Goal: Task Accomplishment & Management: Complete application form

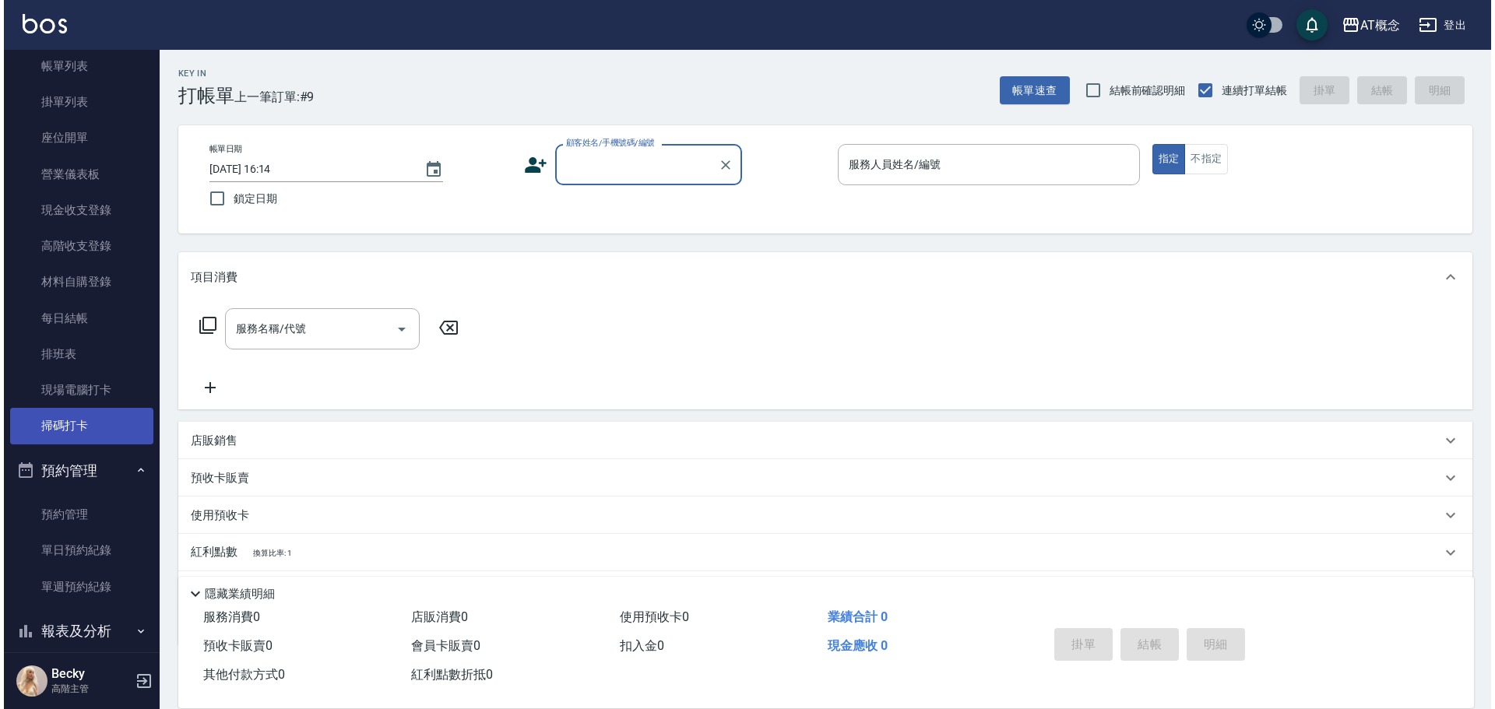
scroll to position [234, 0]
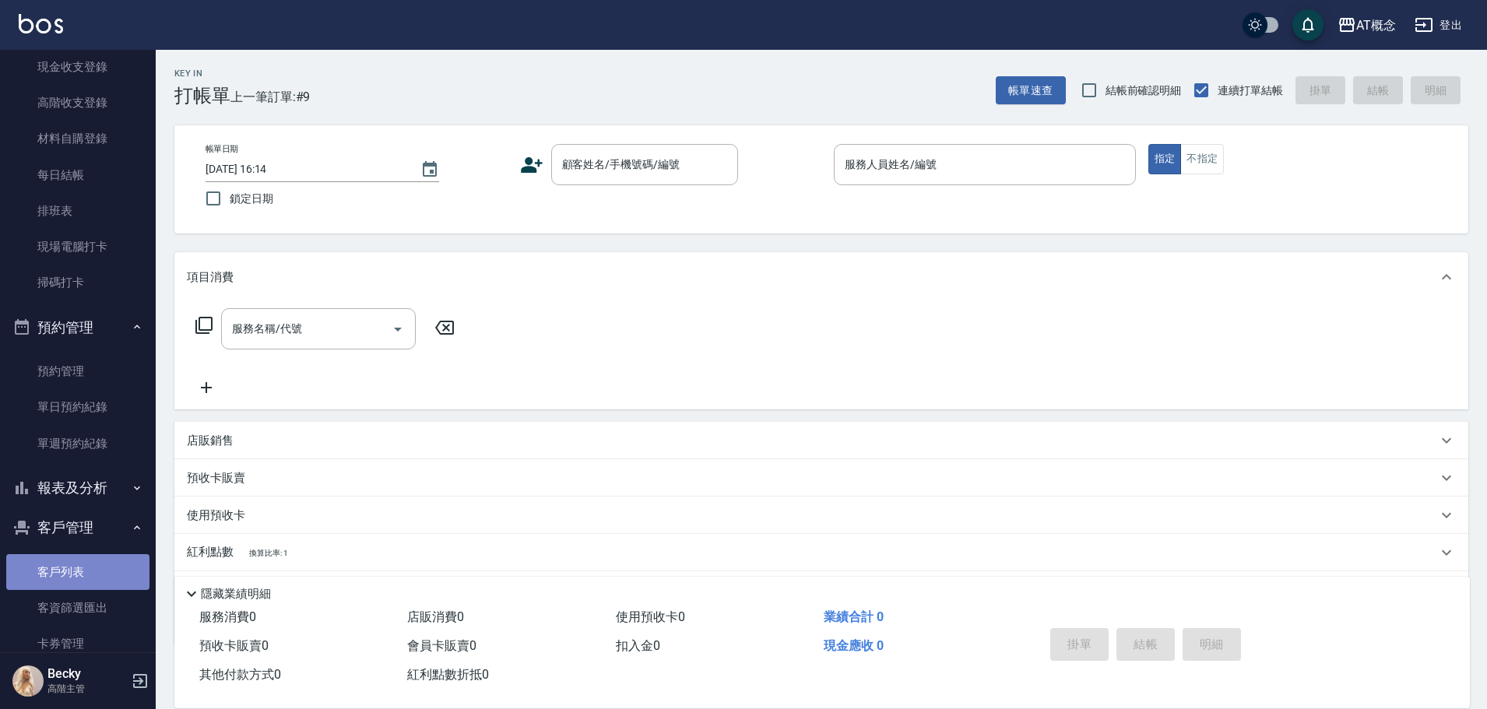
click at [88, 573] on link "客戶列表" at bounding box center [77, 572] width 143 height 36
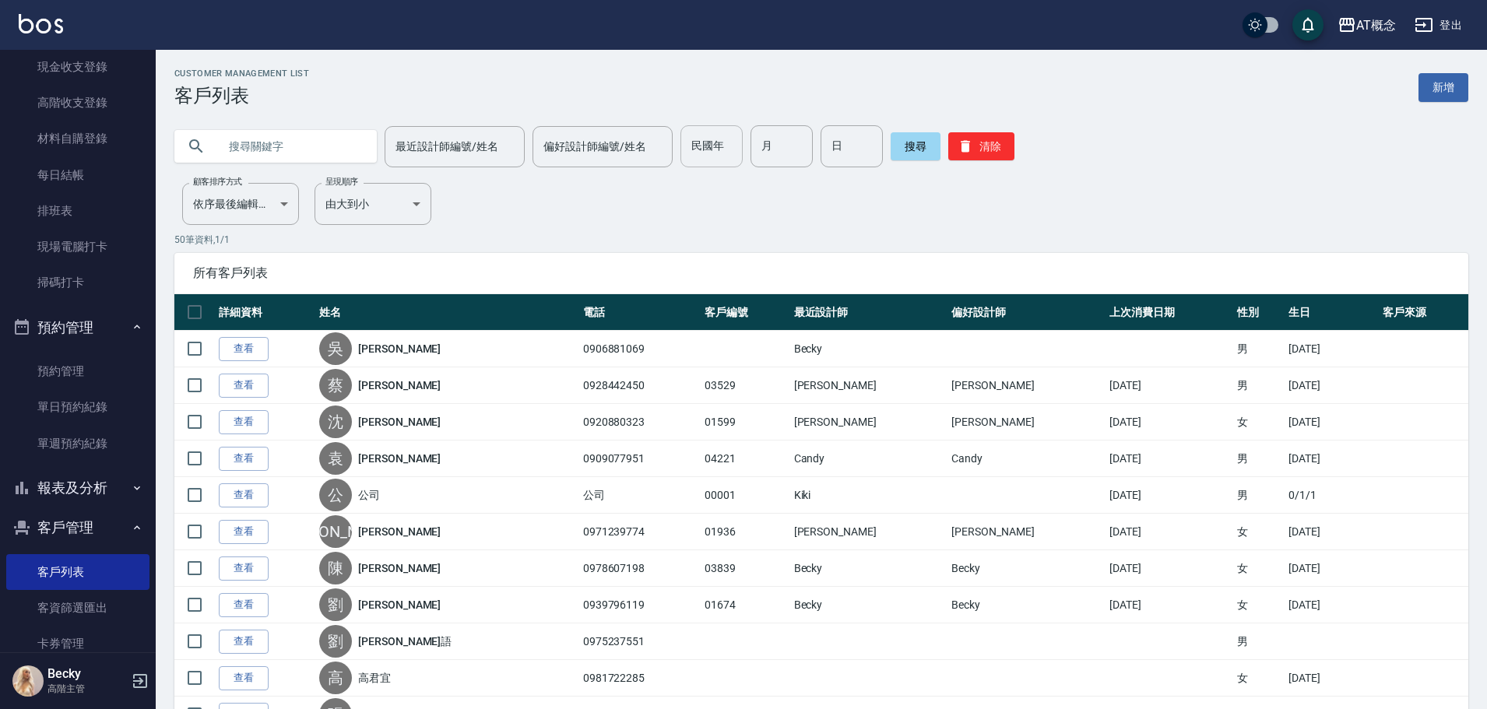
click at [704, 158] on input "民國年" at bounding box center [711, 146] width 62 height 42
type input "9"
type input "83"
type input "05"
type input "10"
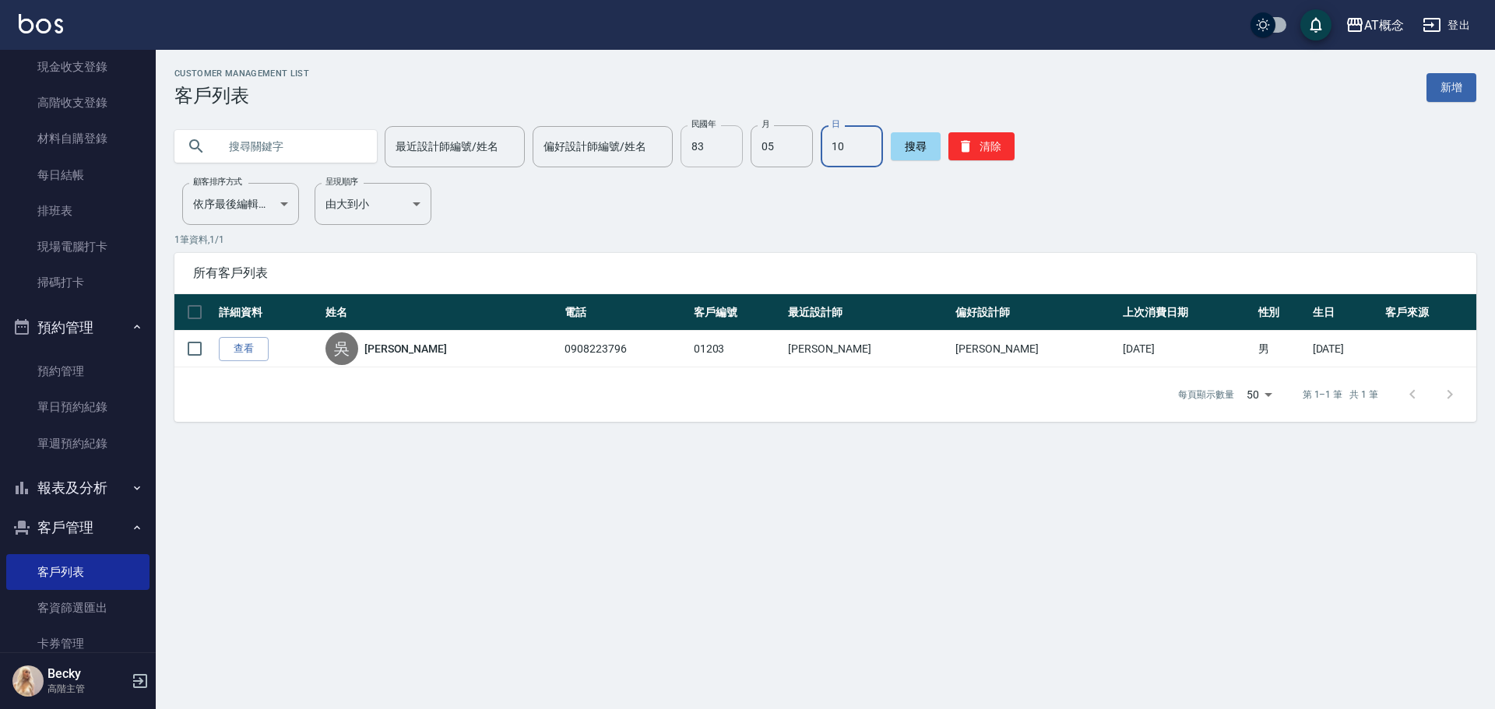
click at [726, 150] on input "83" at bounding box center [711, 146] width 62 height 42
click at [999, 151] on button "清除" at bounding box center [981, 146] width 66 height 28
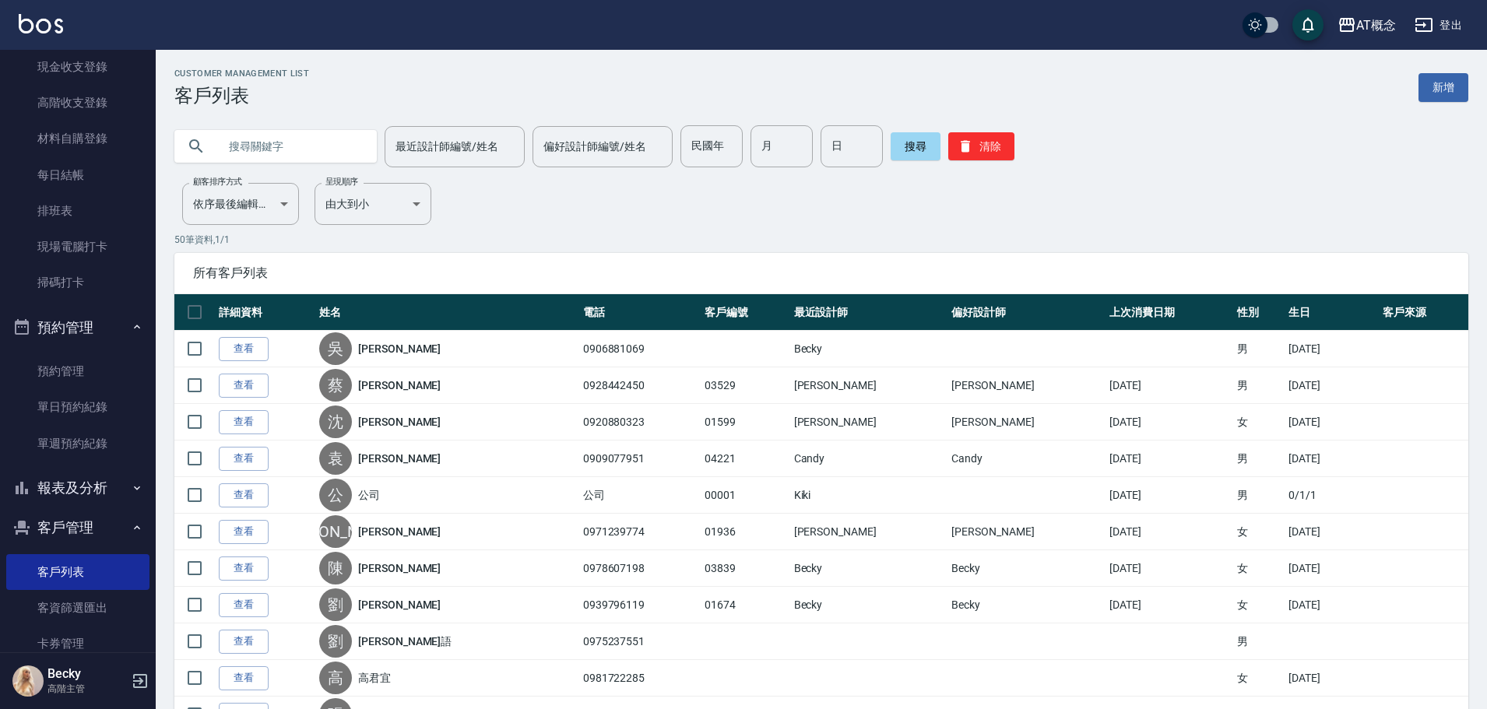
click at [290, 154] on input "text" at bounding box center [291, 146] width 146 height 42
type input "[PERSON_NAME]"
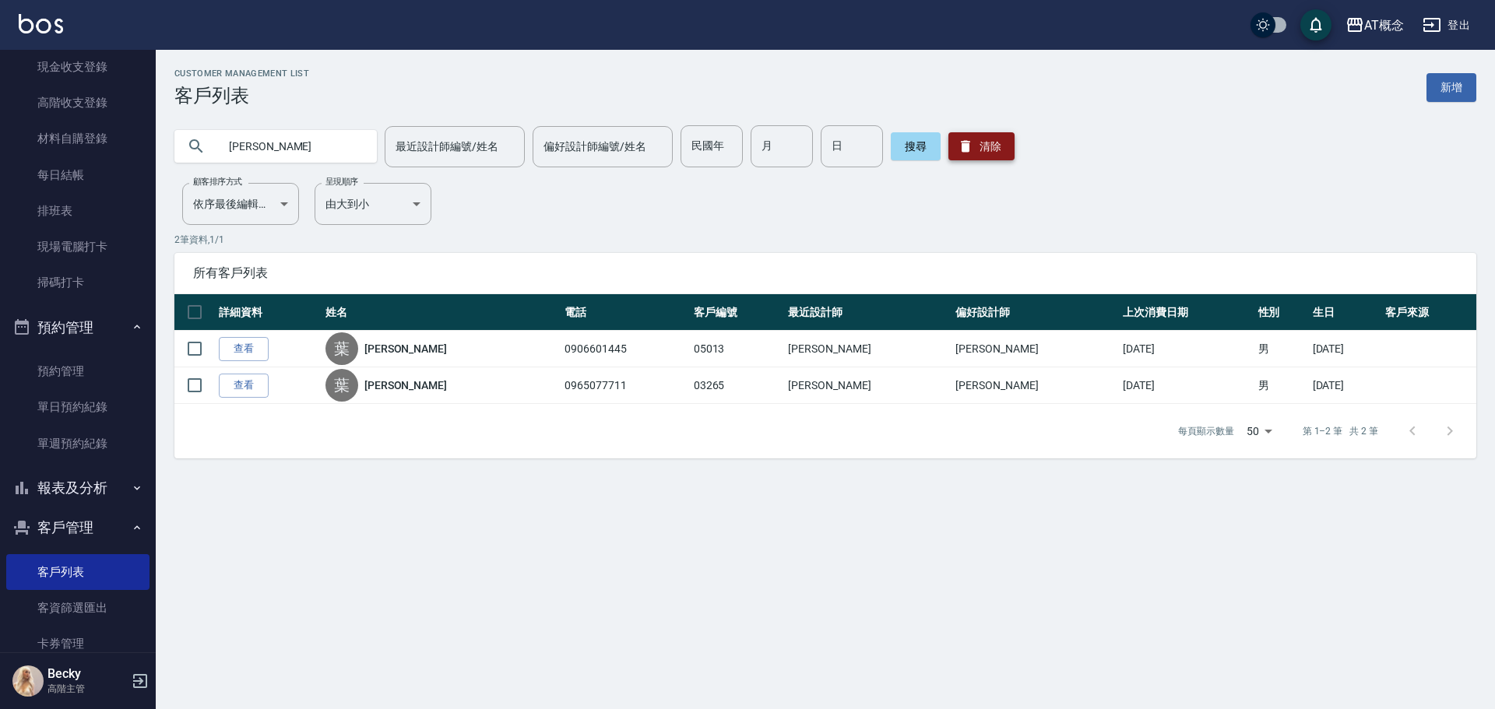
drag, startPoint x: 968, startPoint y: 151, endPoint x: 868, endPoint y: 143, distance: 99.9
click at [963, 151] on button "清除" at bounding box center [981, 146] width 66 height 28
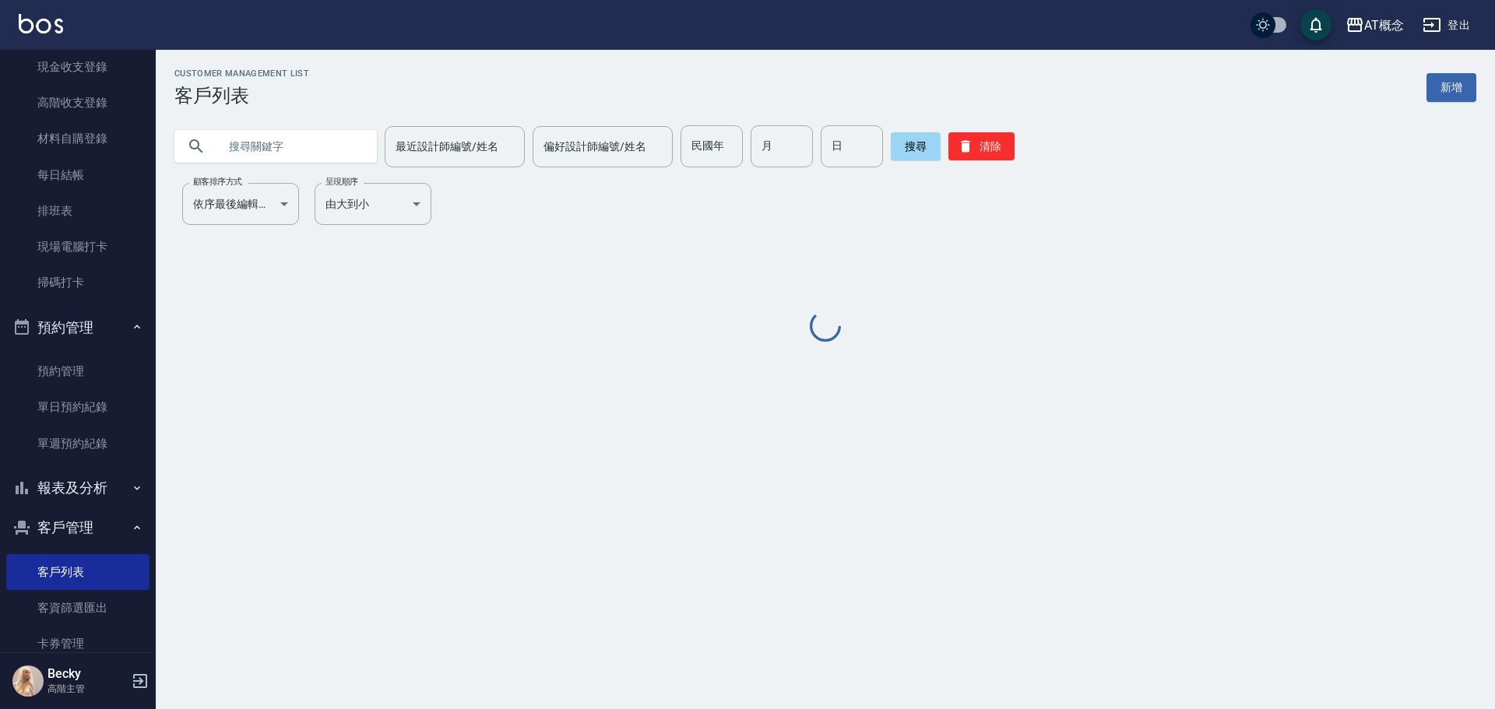
click at [704, 142] on input "民國年" at bounding box center [711, 146] width 62 height 42
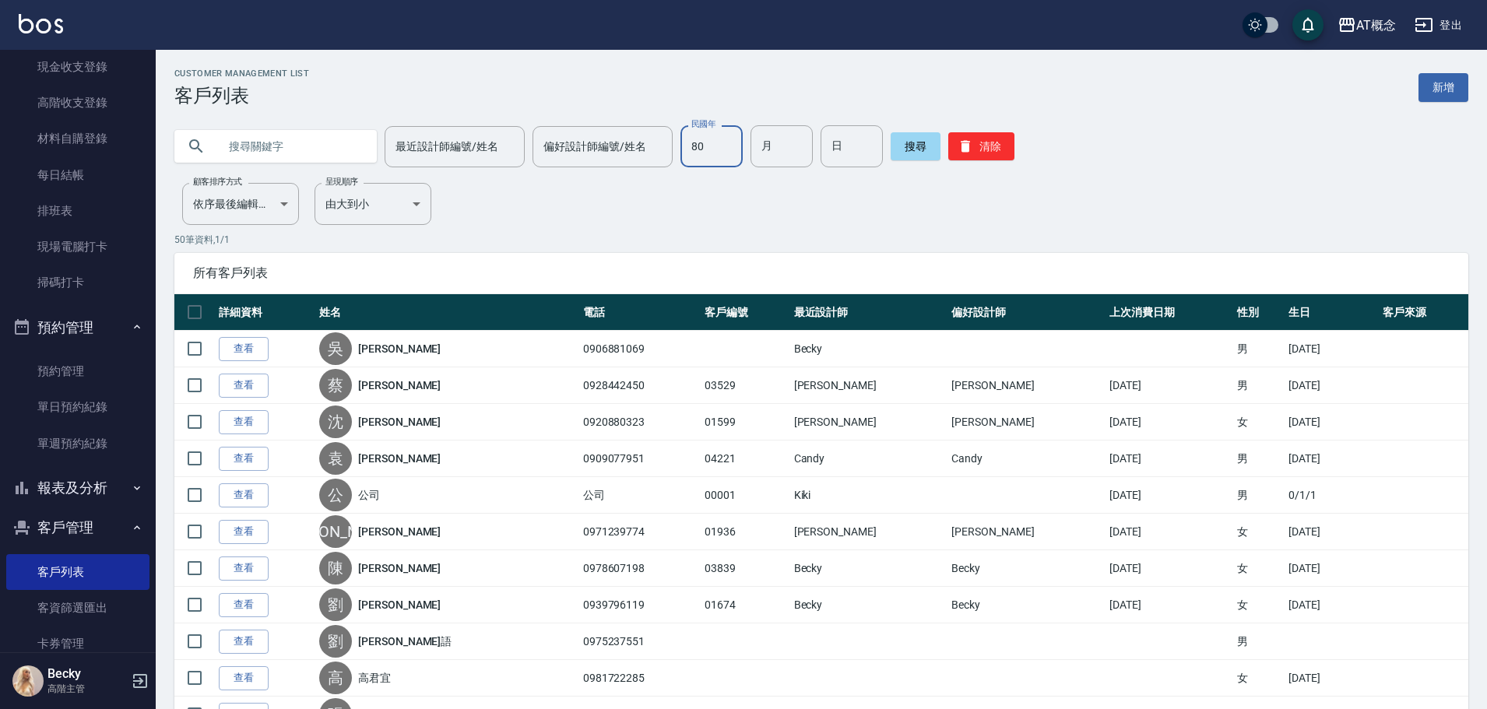
type input "80"
type input "05"
type input "15"
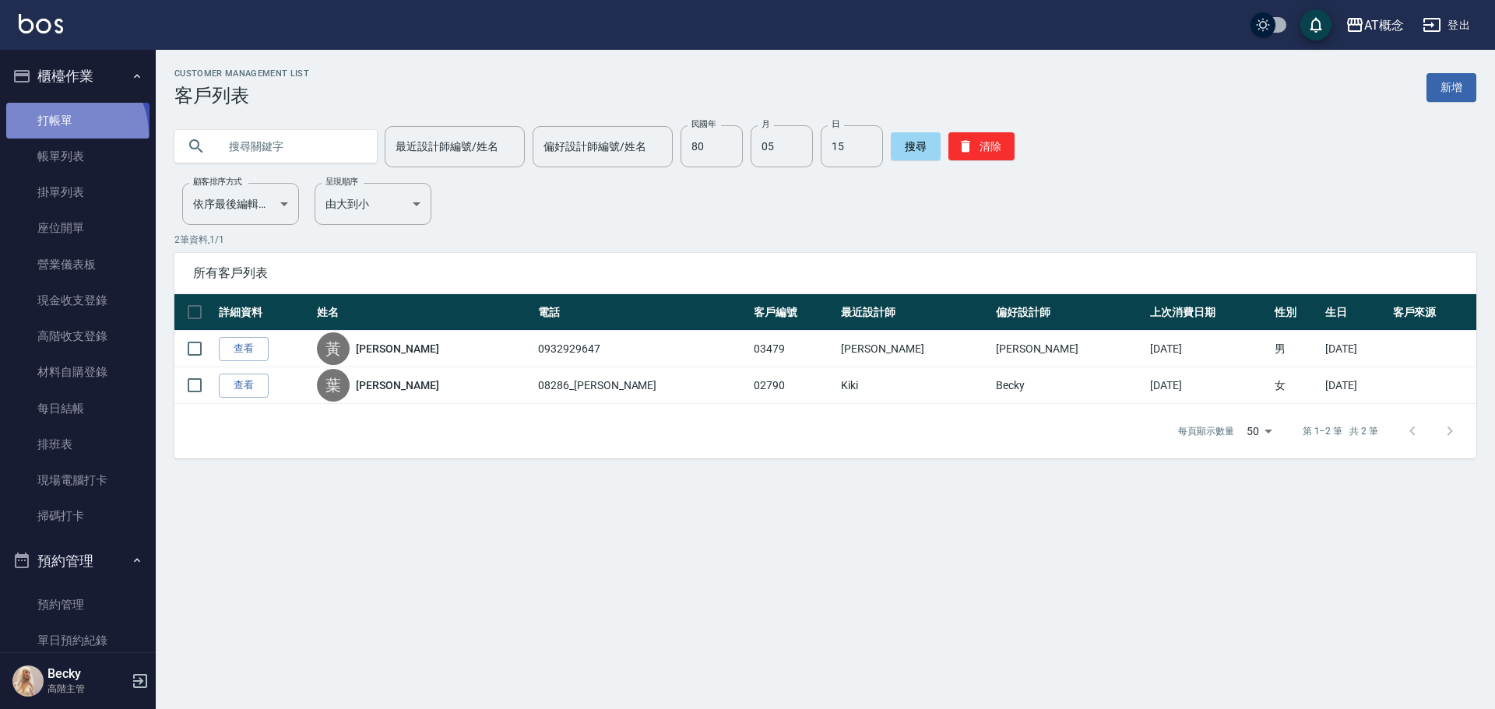
click at [64, 134] on link "打帳單" at bounding box center [77, 121] width 143 height 36
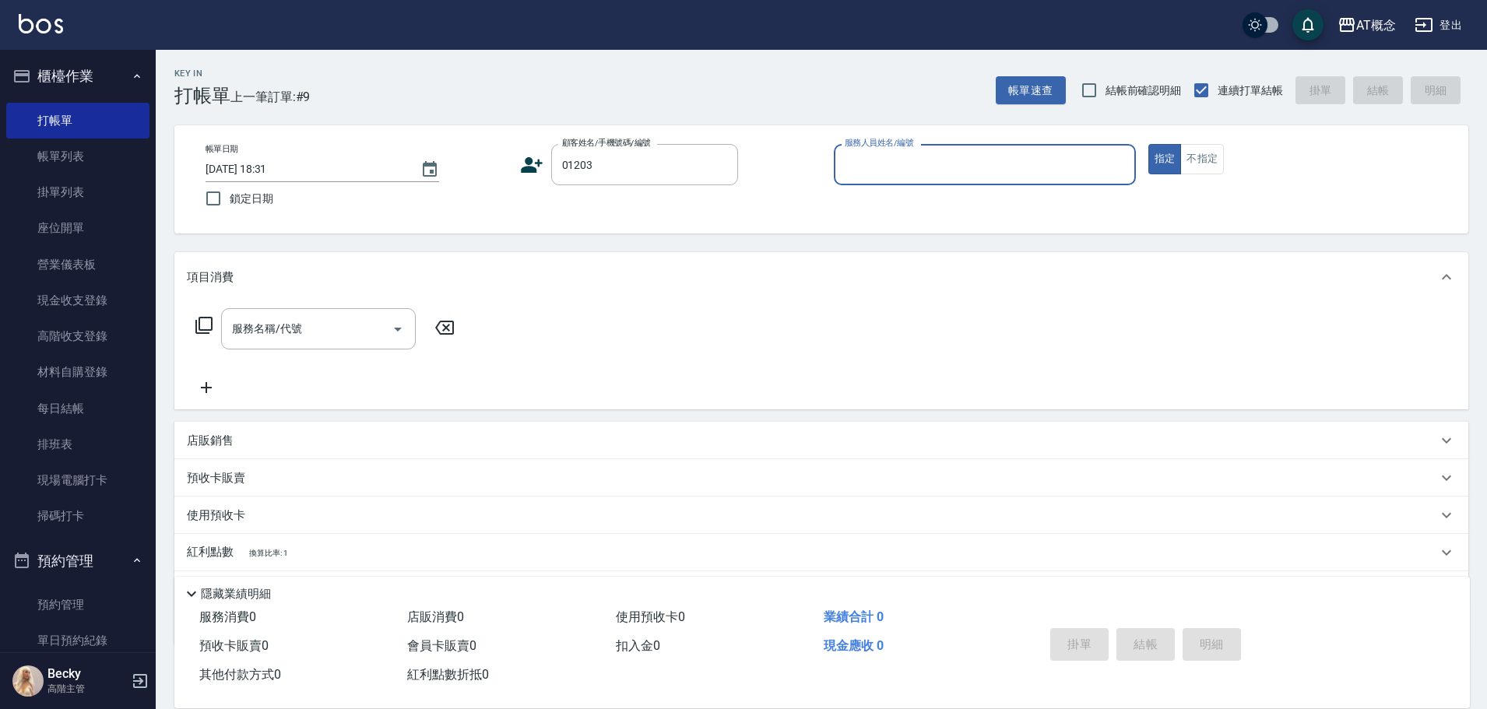
type input "[PERSON_NAME]/0908223796/01203"
type input "Anson-3"
click at [1148, 144] on button "指定" at bounding box center [1164, 159] width 33 height 30
type button "true"
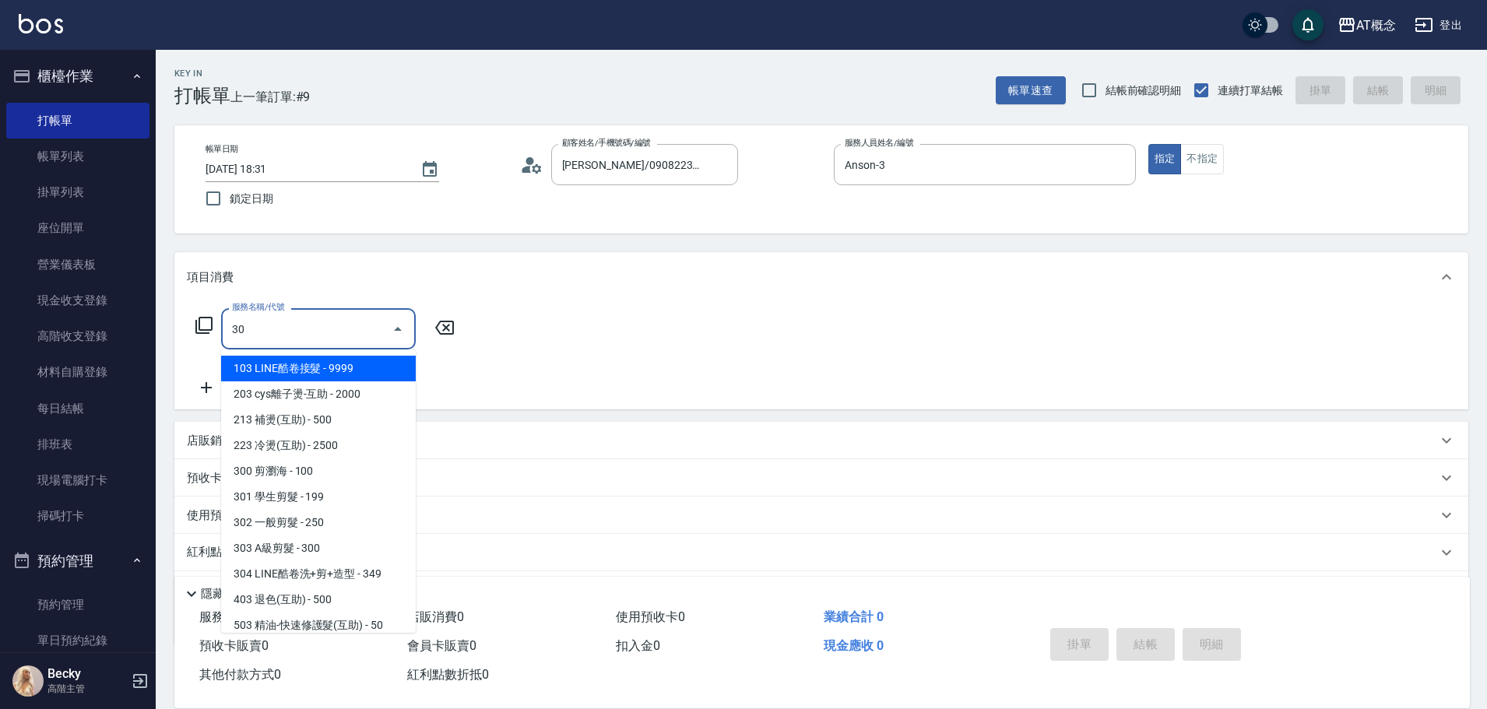
type input "303"
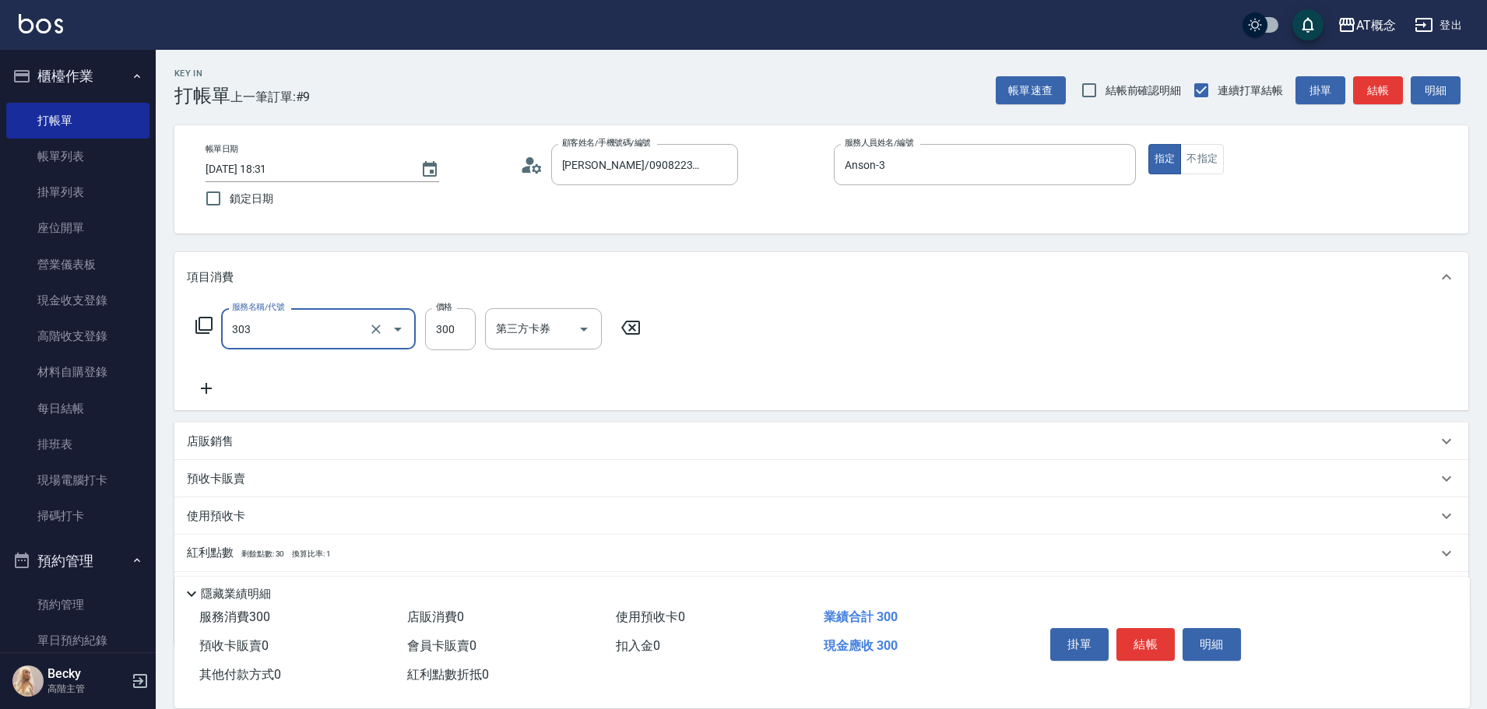
type input "30"
type input "303 A級剪髮(303)"
type input "0"
type input "35"
type input "30"
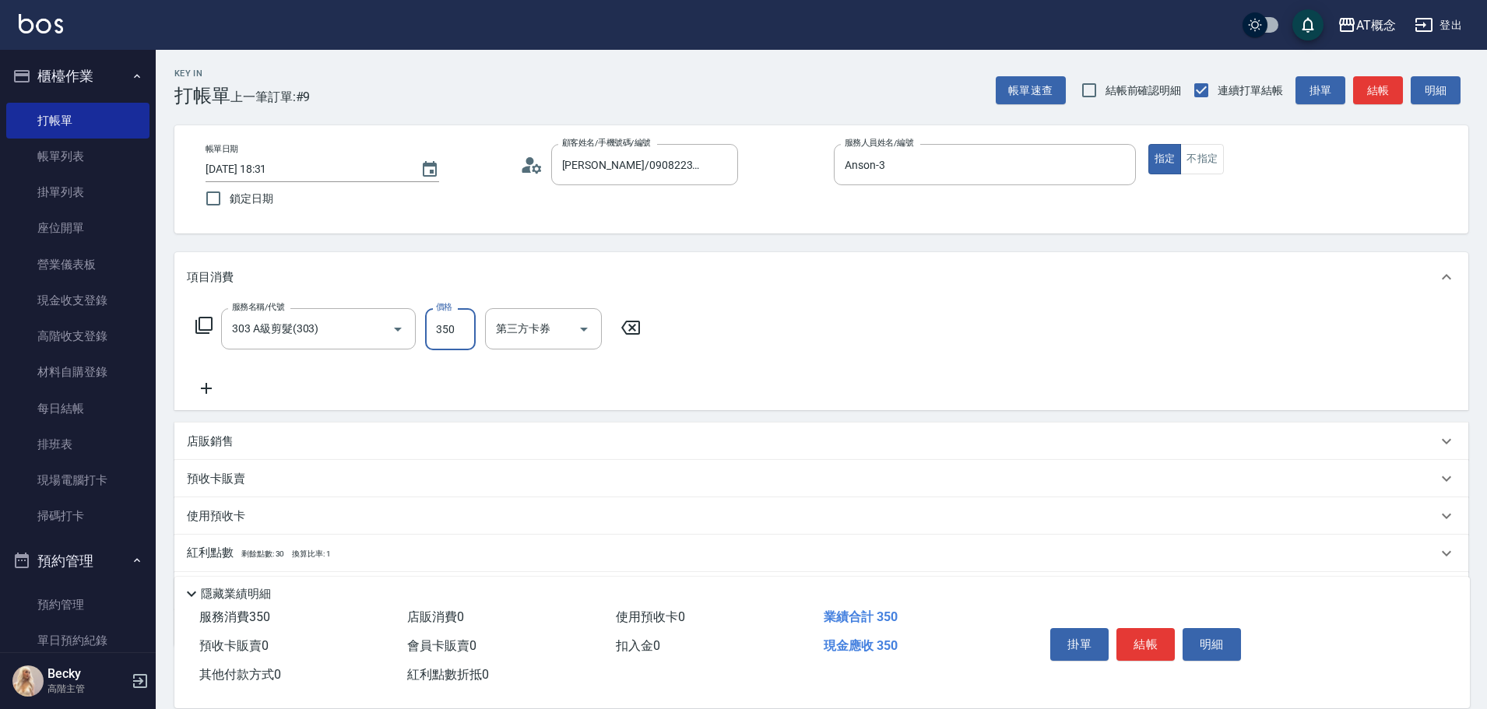
type input "350"
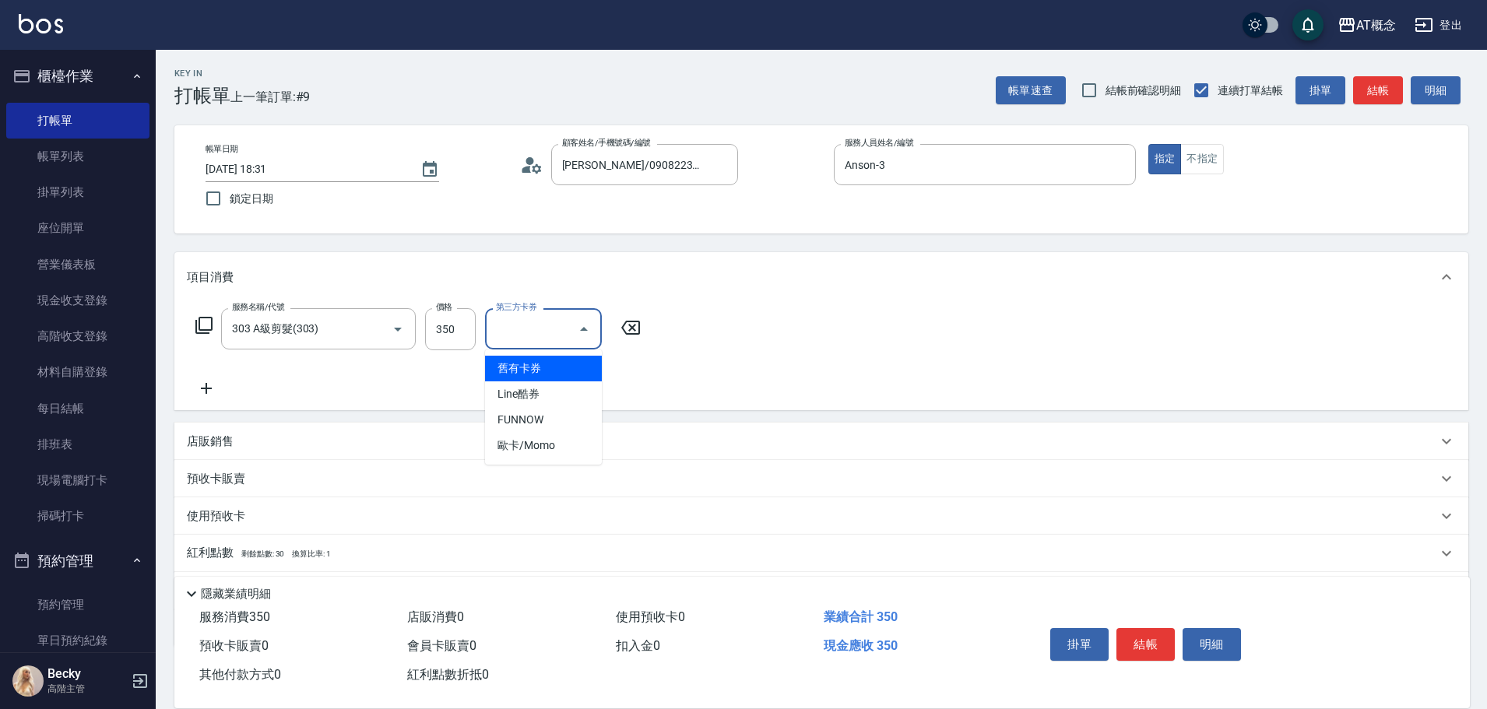
type input "0"
type input "舊有卡券"
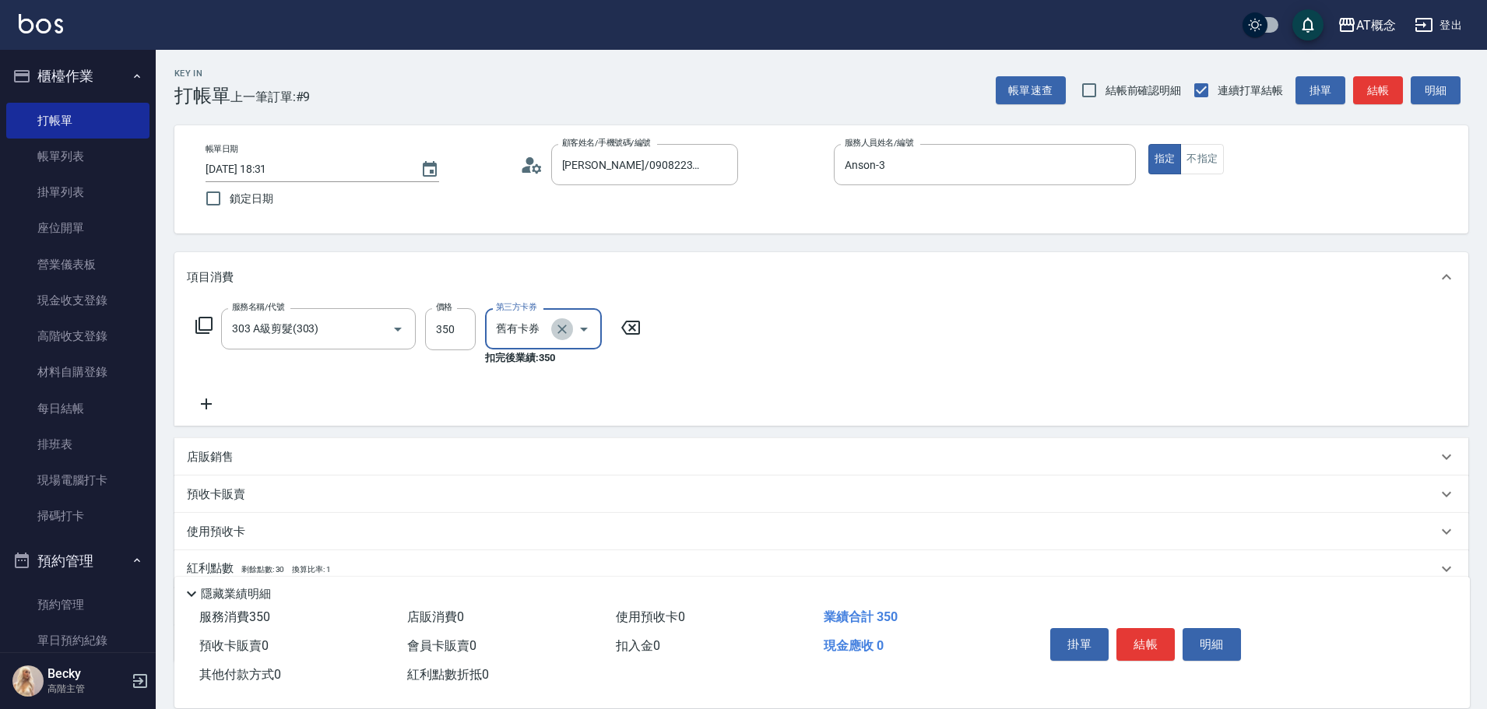
click at [566, 331] on icon "Clear" at bounding box center [562, 330] width 16 height 16
type input "30"
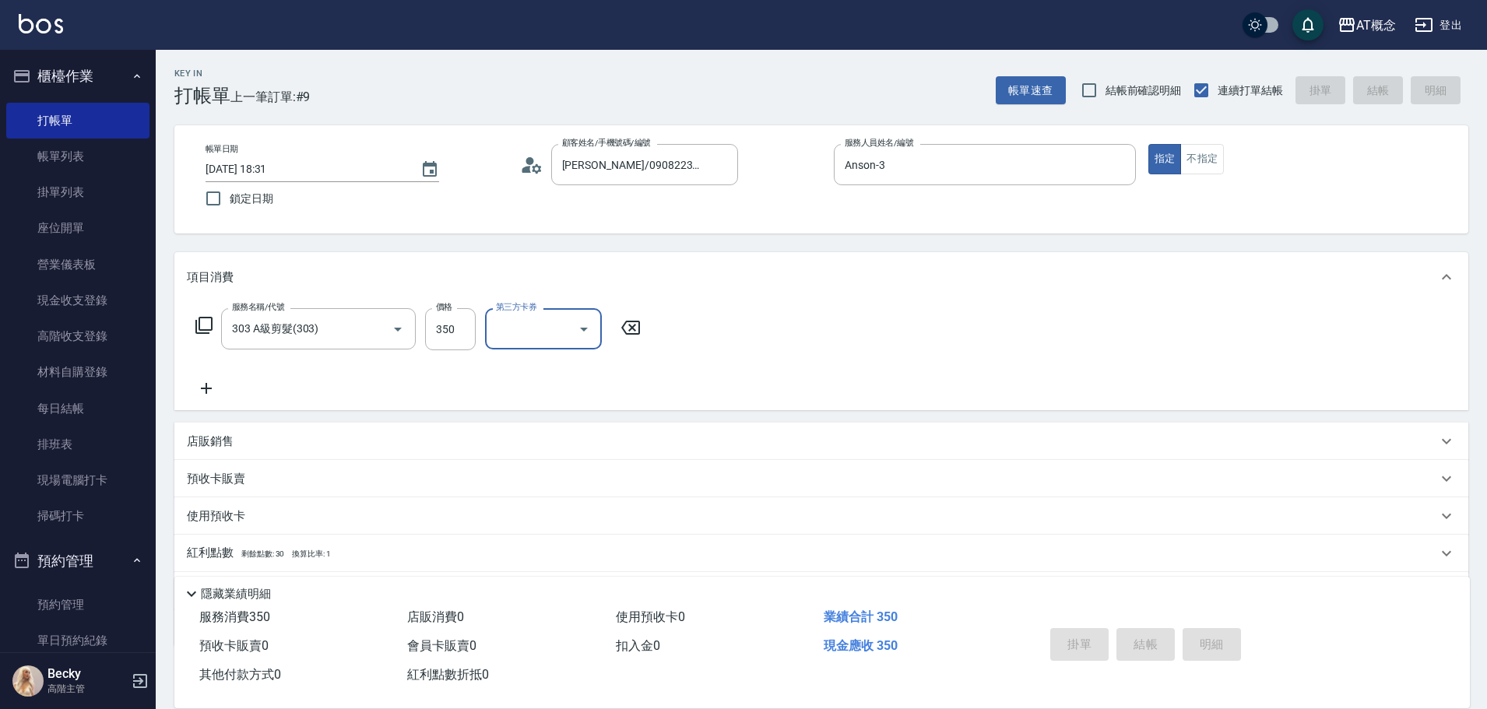
type input "0"
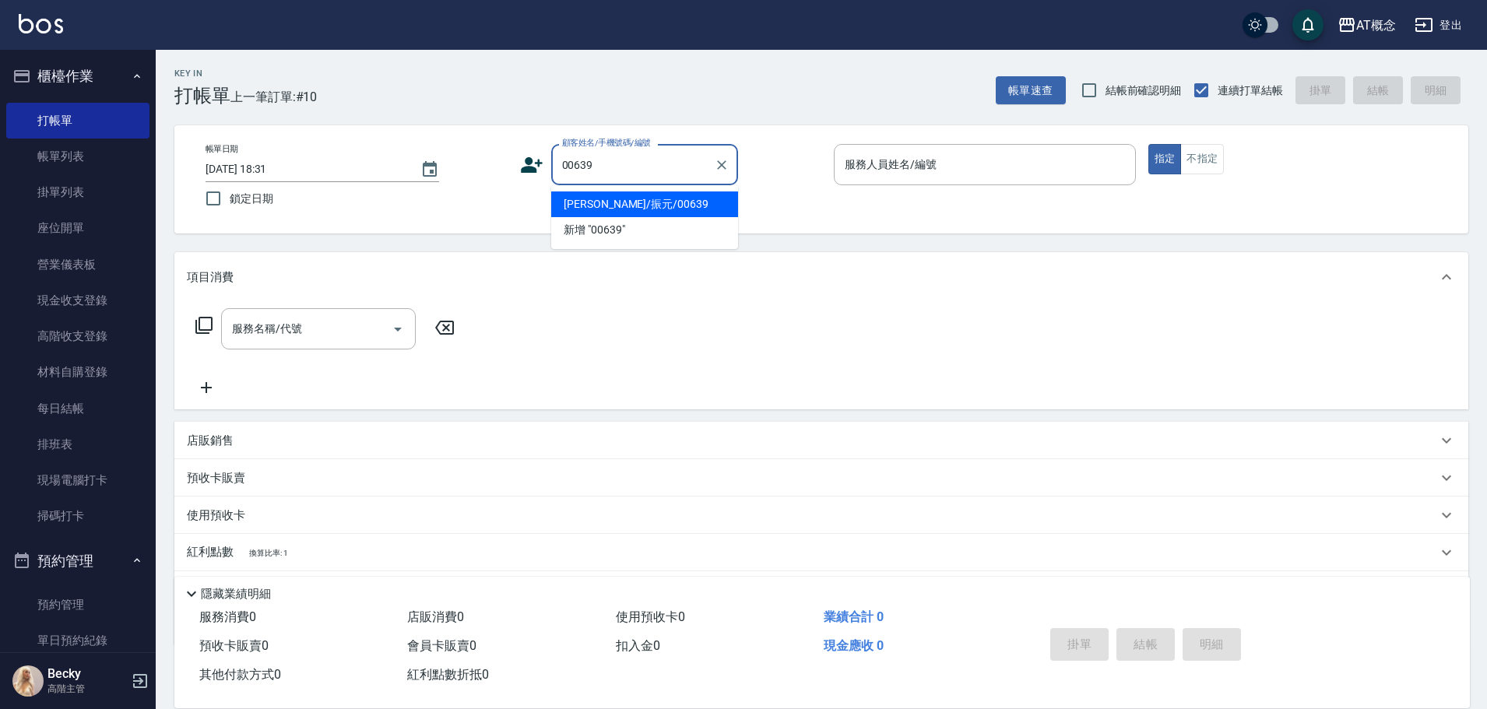
type input "[PERSON_NAME]/振元/00639"
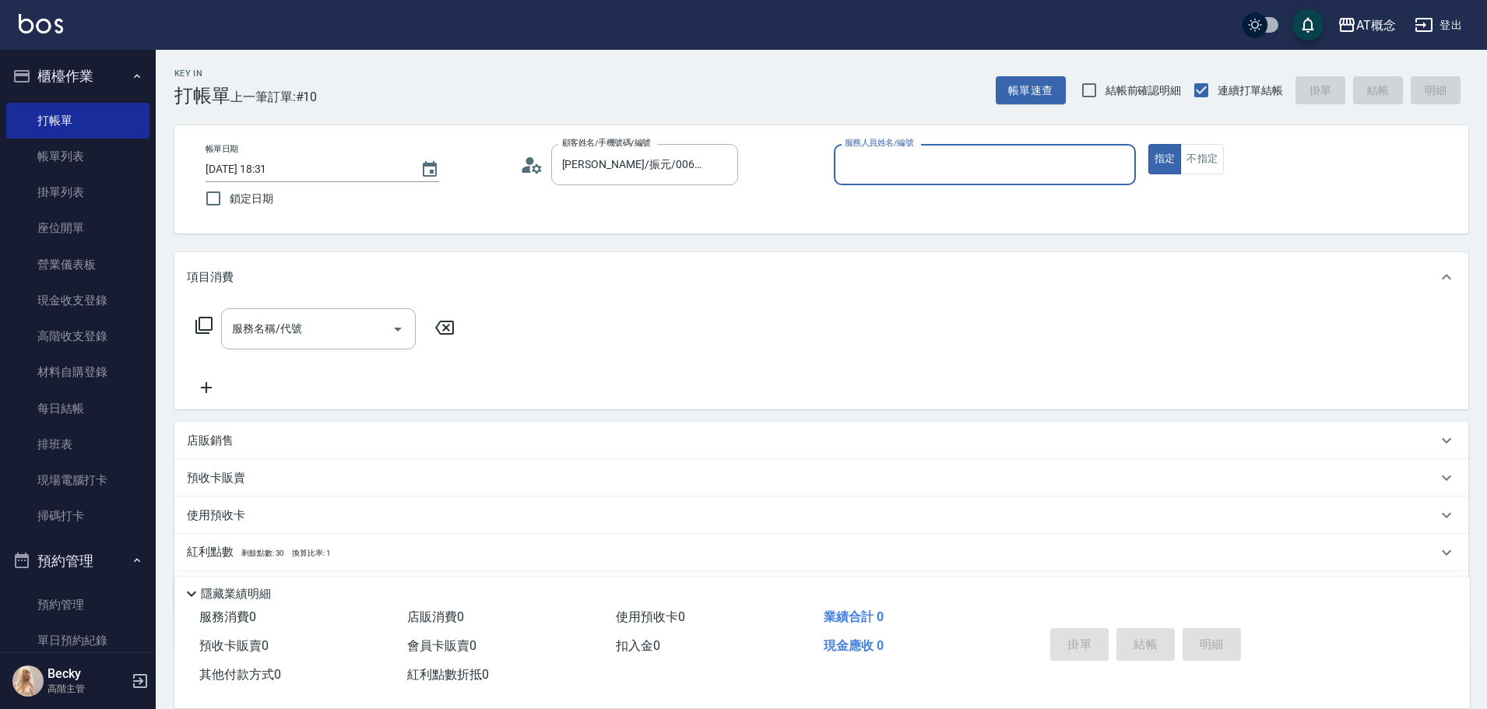
type input "Anson-3"
click at [1148, 144] on button "指定" at bounding box center [1164, 159] width 33 height 30
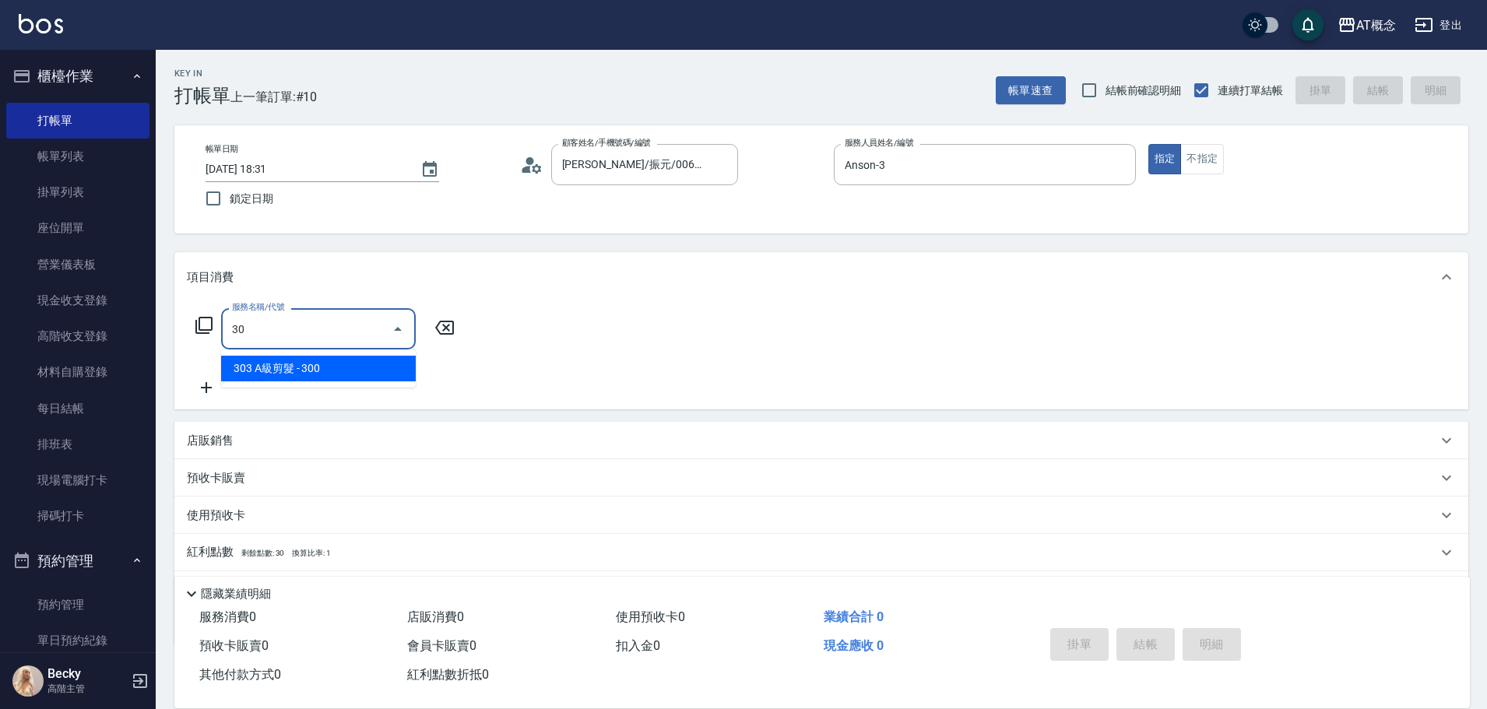
type input "303"
type input "30"
type input "303 A級剪髮(303)"
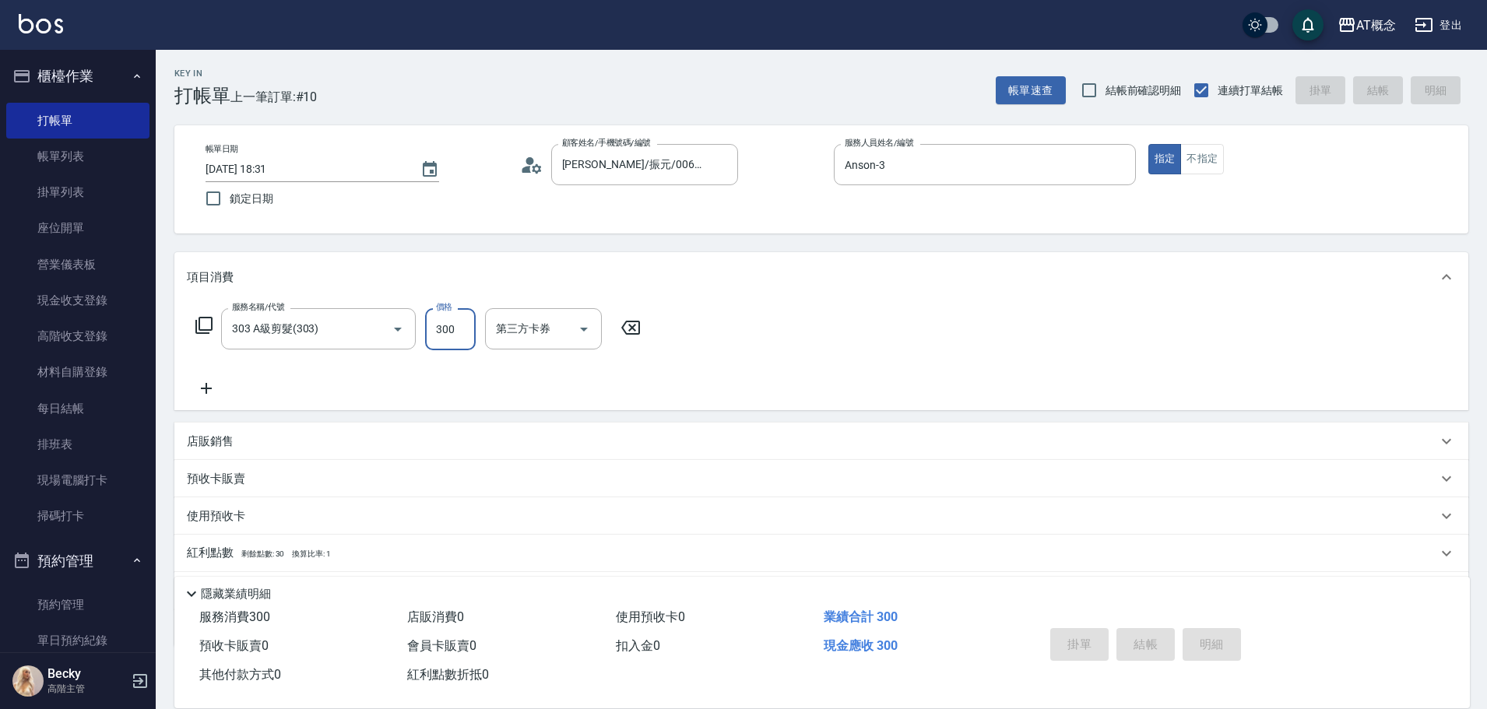
type input "0"
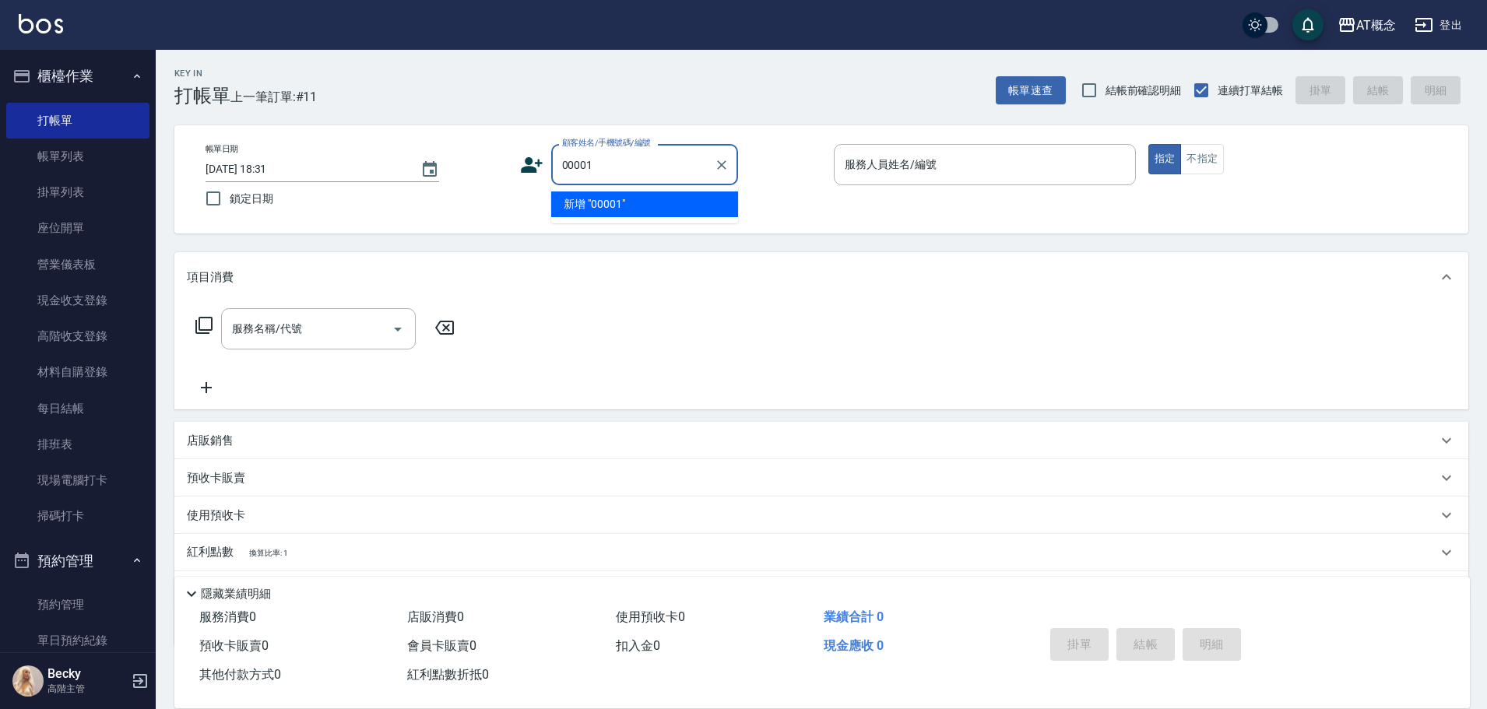
type input "00001"
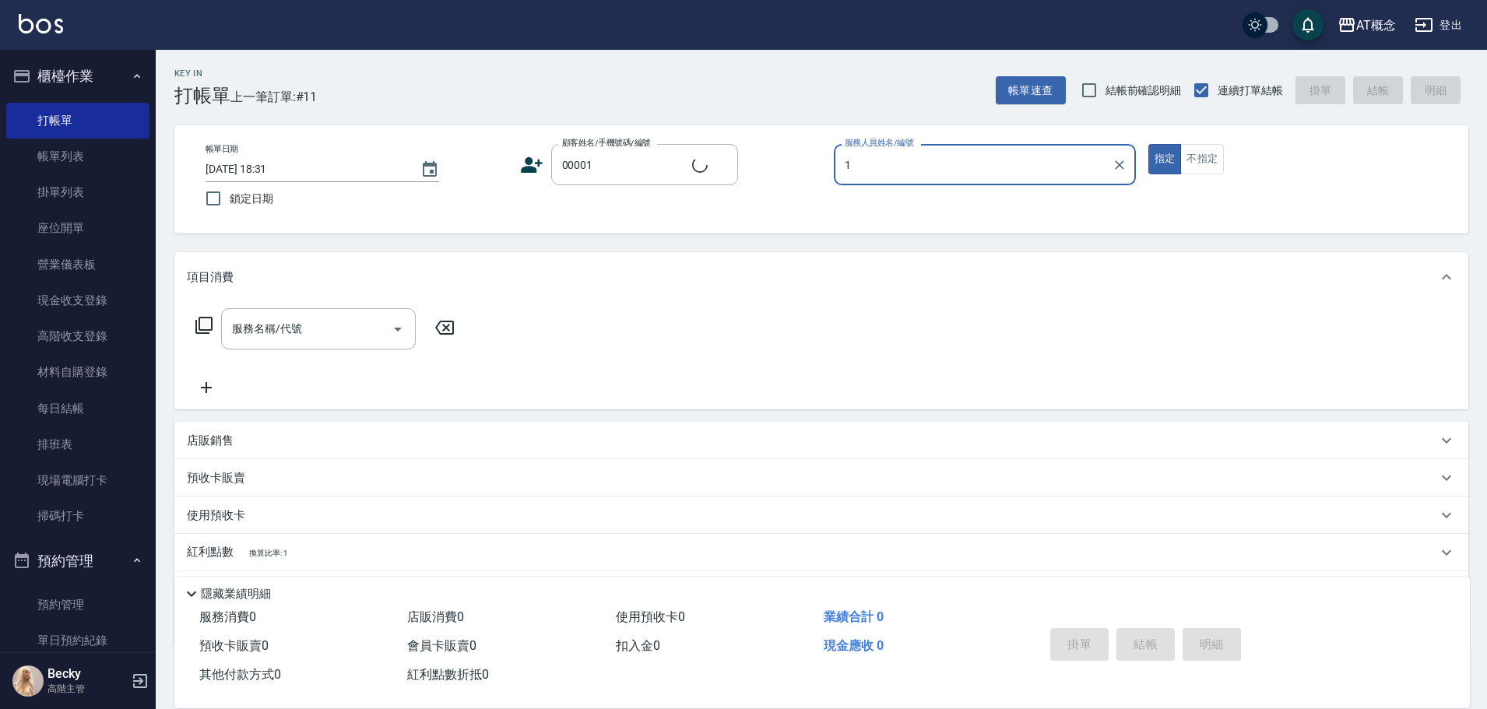
type input "13"
type input "公司/公司/00001"
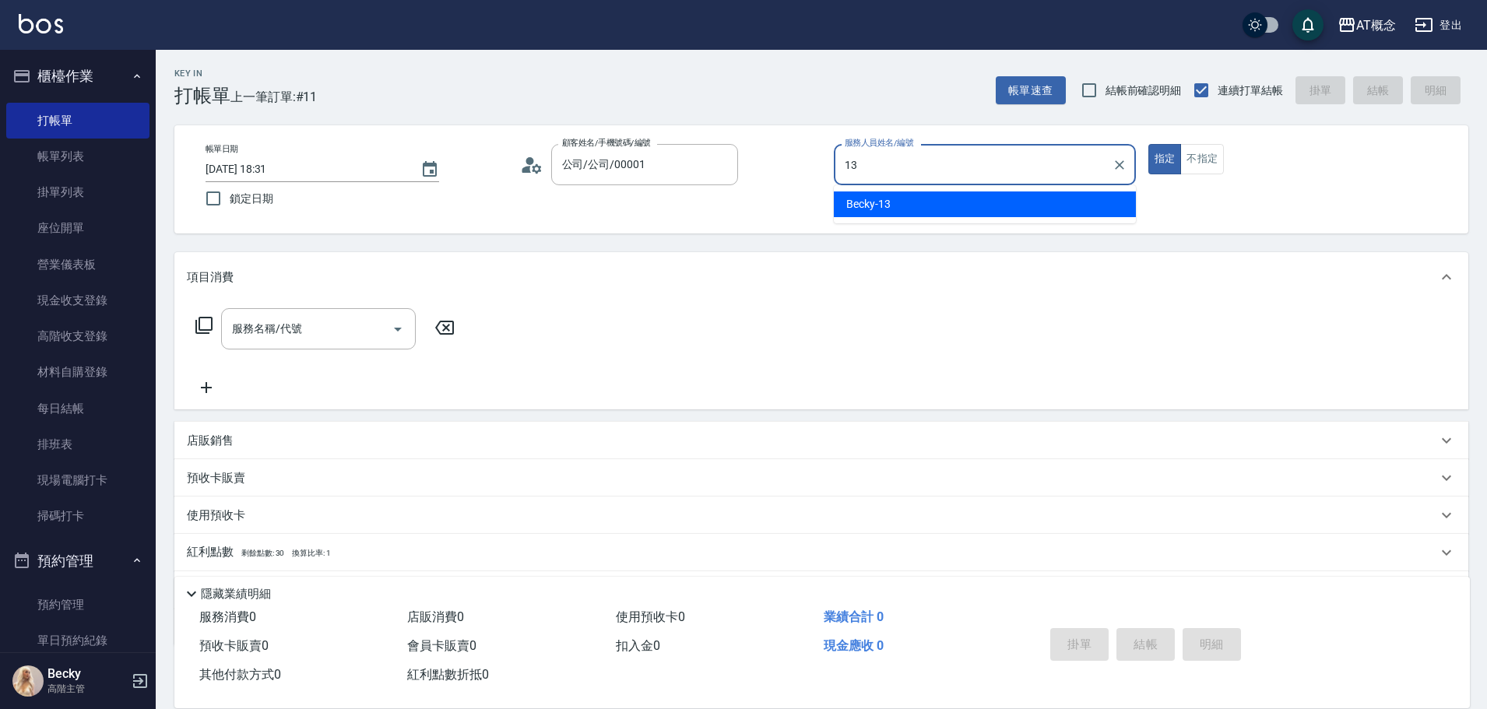
type input "Becky-13"
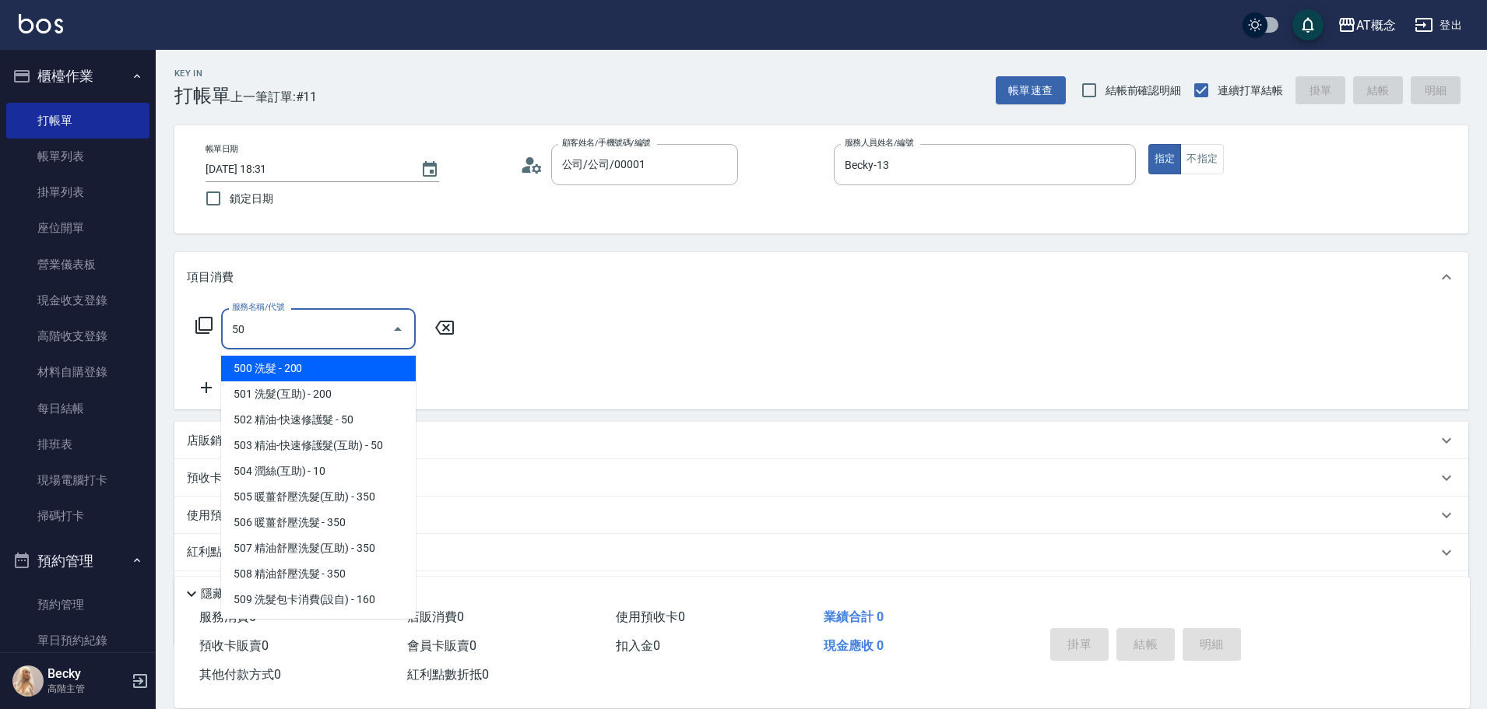
type input "501"
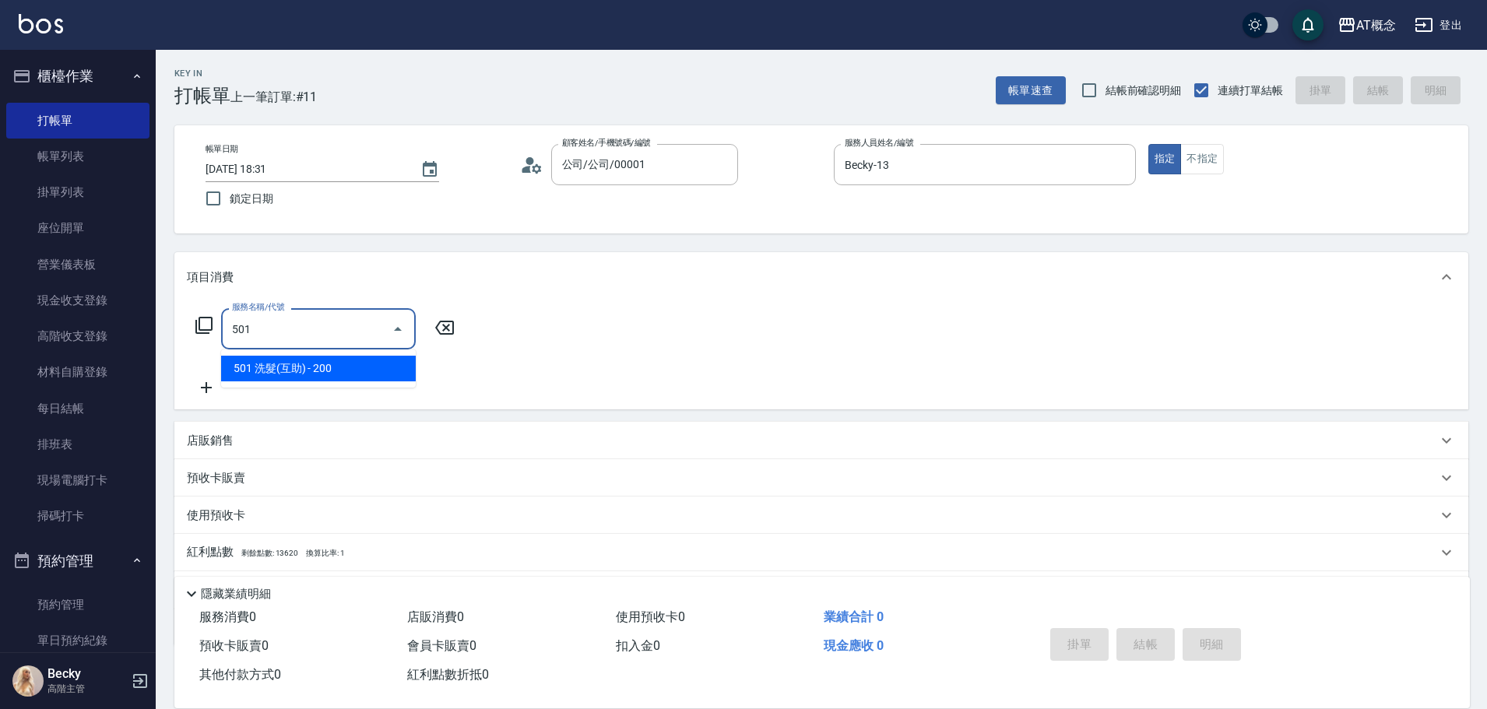
type input "20"
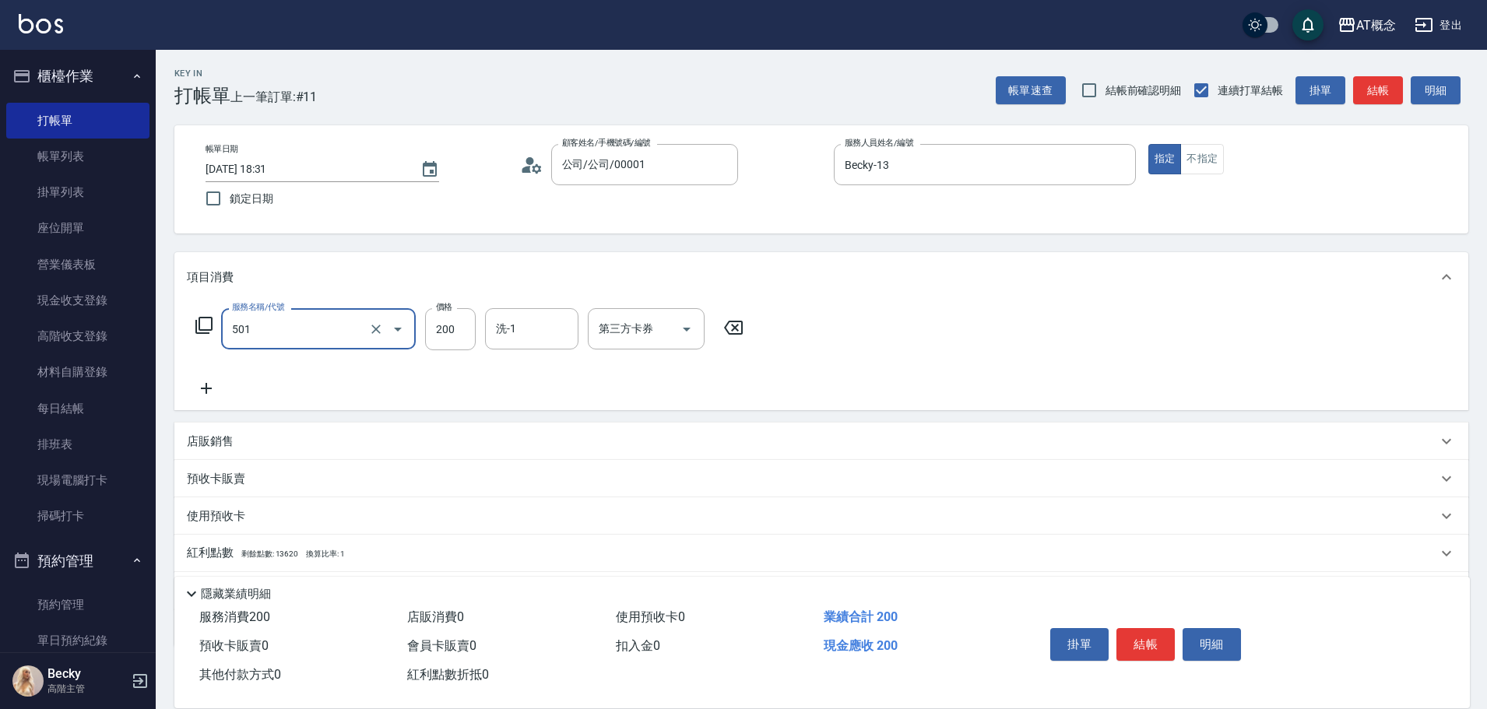
type input "501 洗髮(互助)(501)"
type input "0"
type input "25"
type input "20"
type input "250"
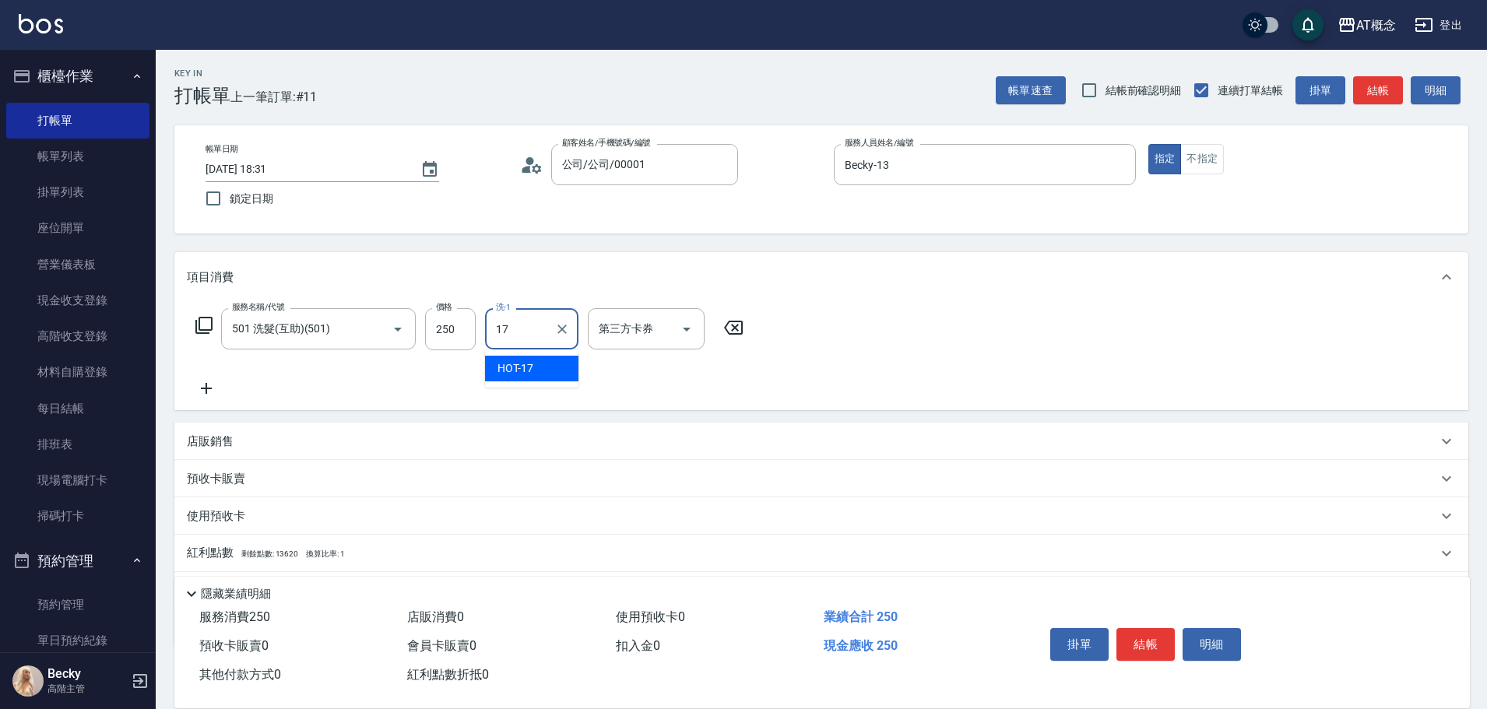
type input "HOT-17"
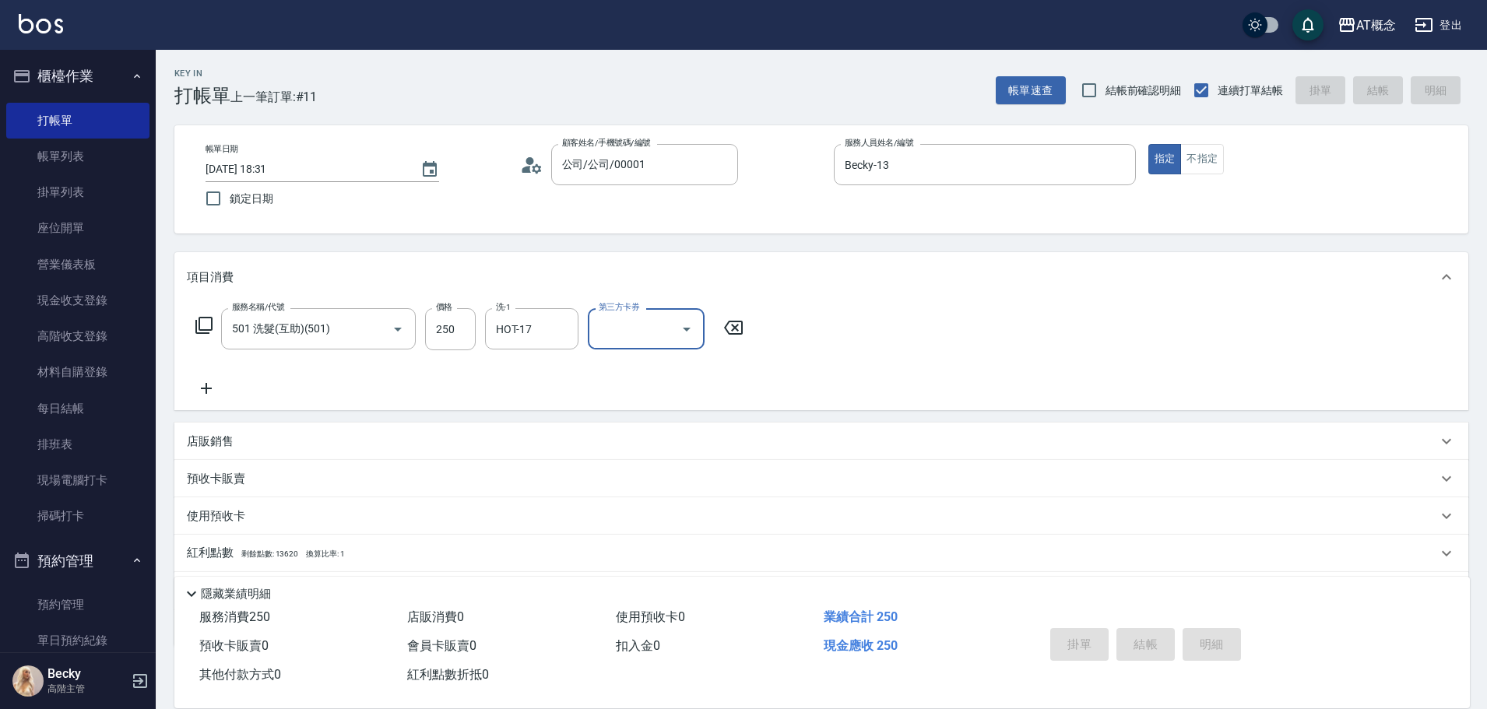
type input "[DATE] 18:32"
type input "0"
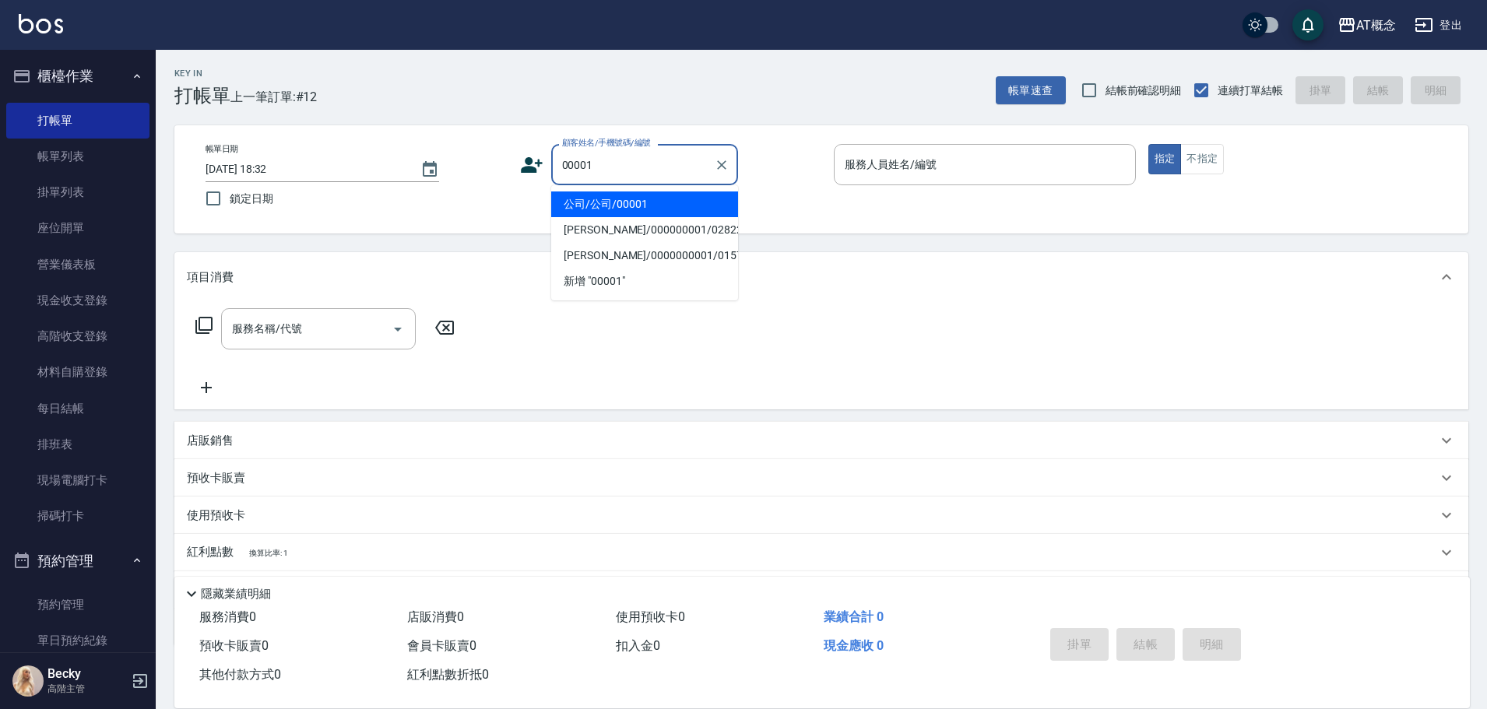
type input "公司/公司/00001"
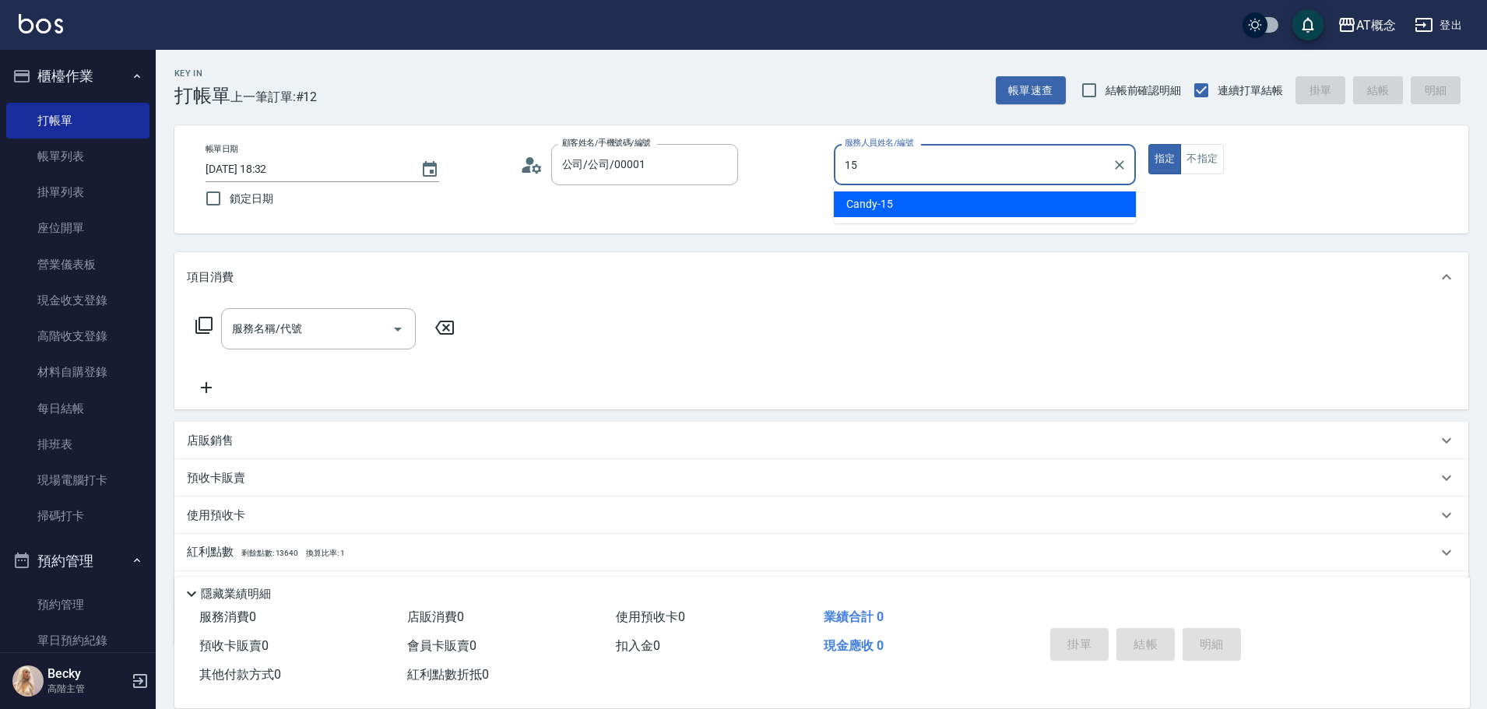
type input "Candy-15"
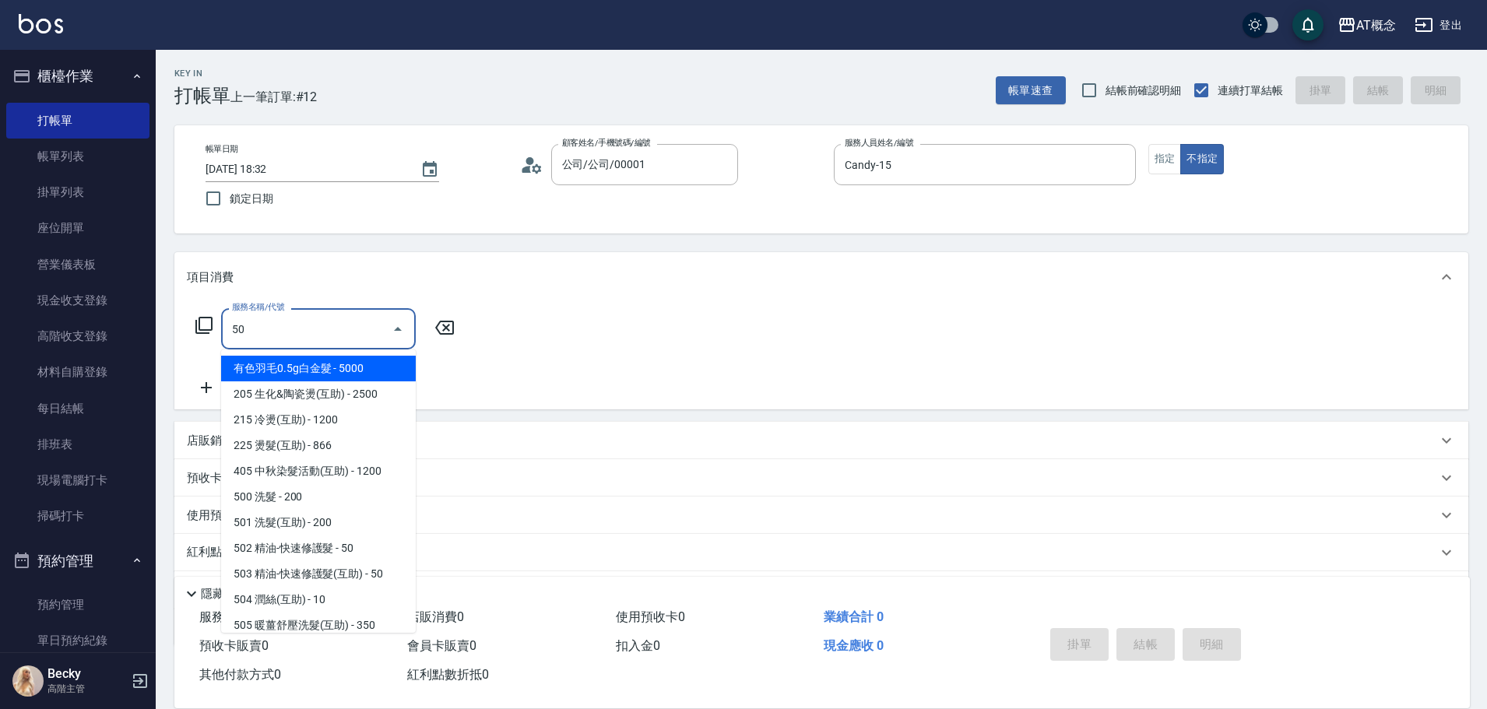
type input "501"
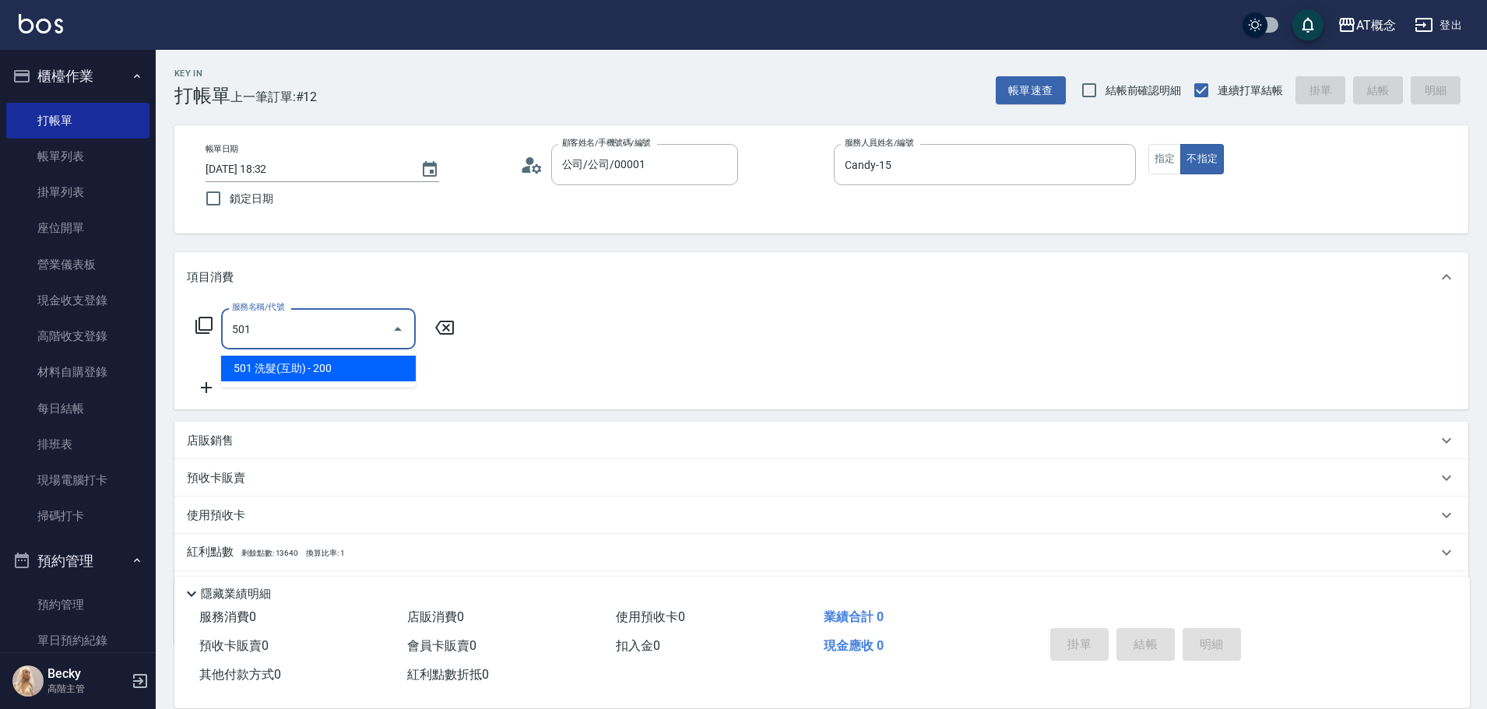
type input "20"
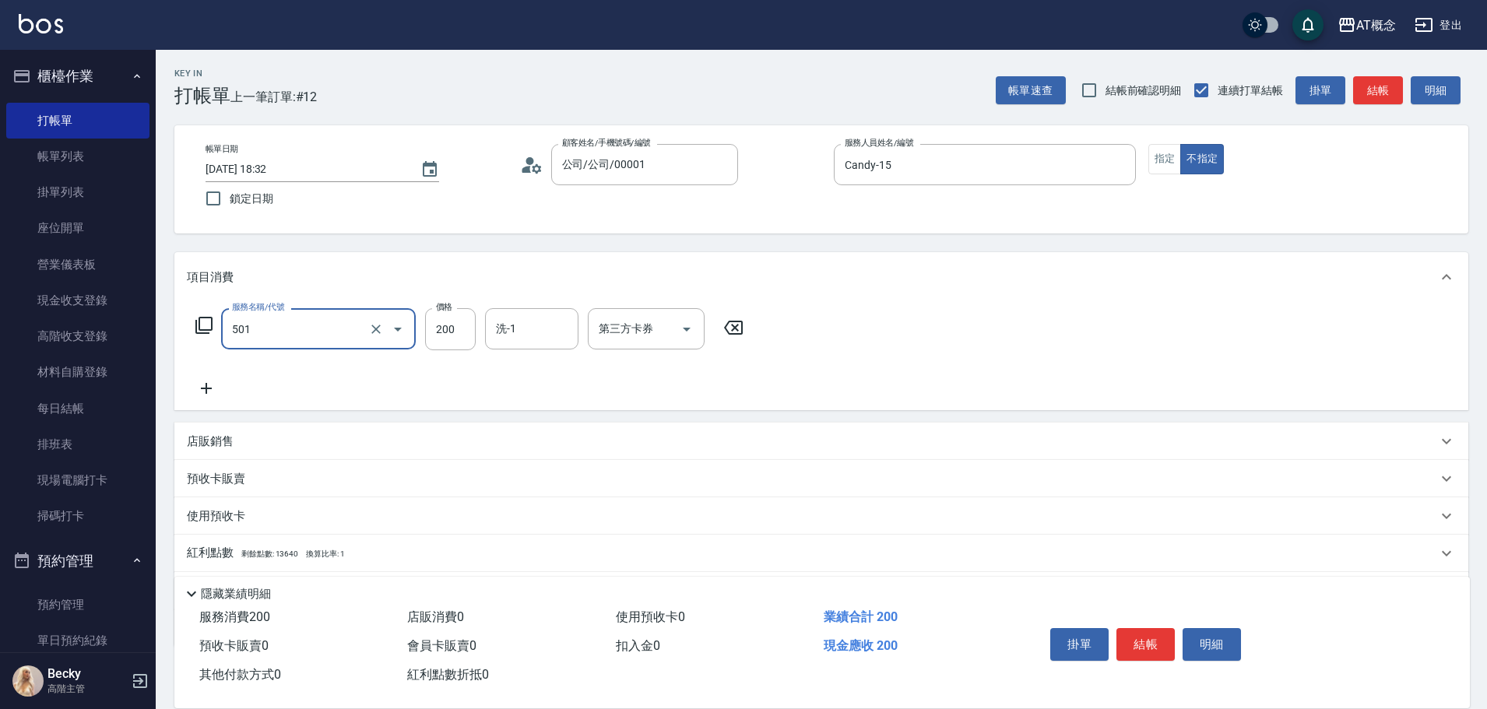
type input "501 洗髮(互助)(501)"
type input "0"
type input "25"
type input "20"
type input "250"
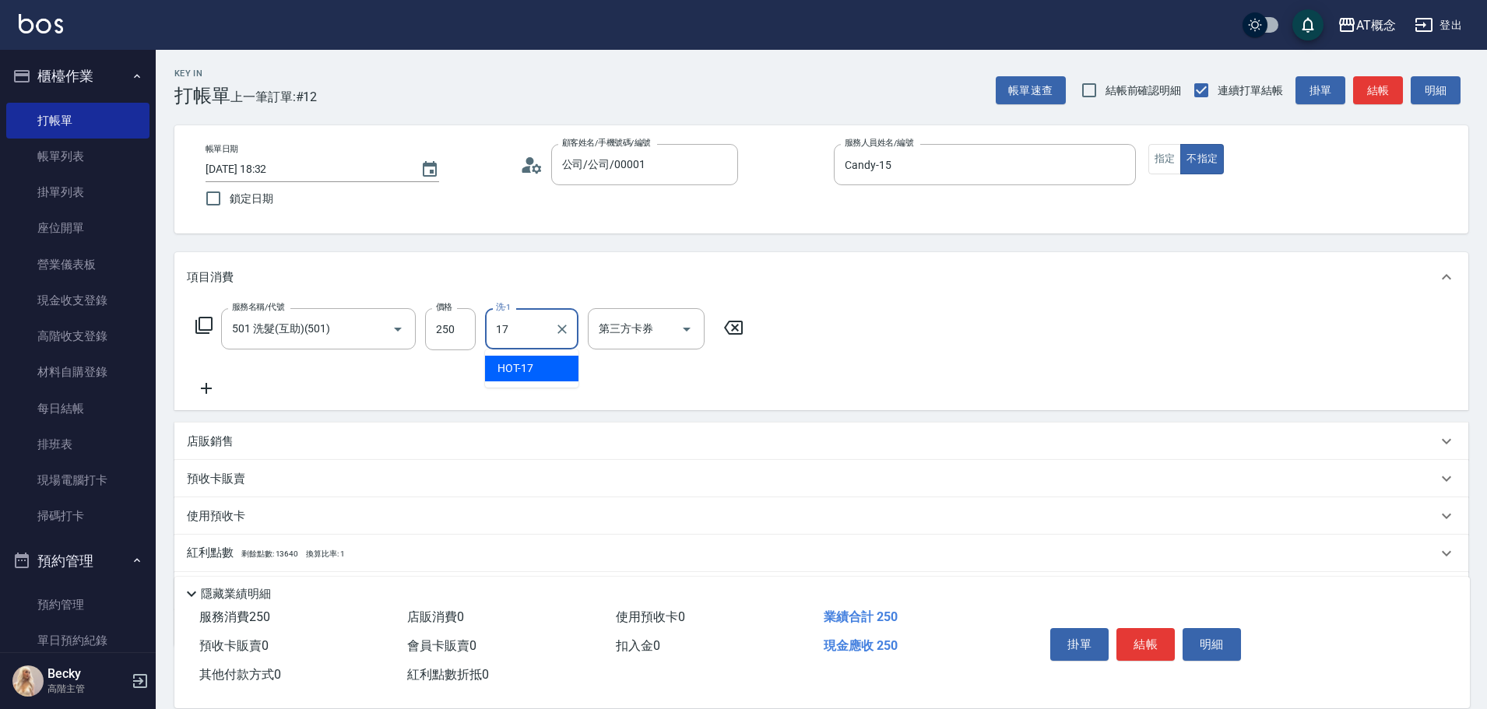
type input "HOT-17"
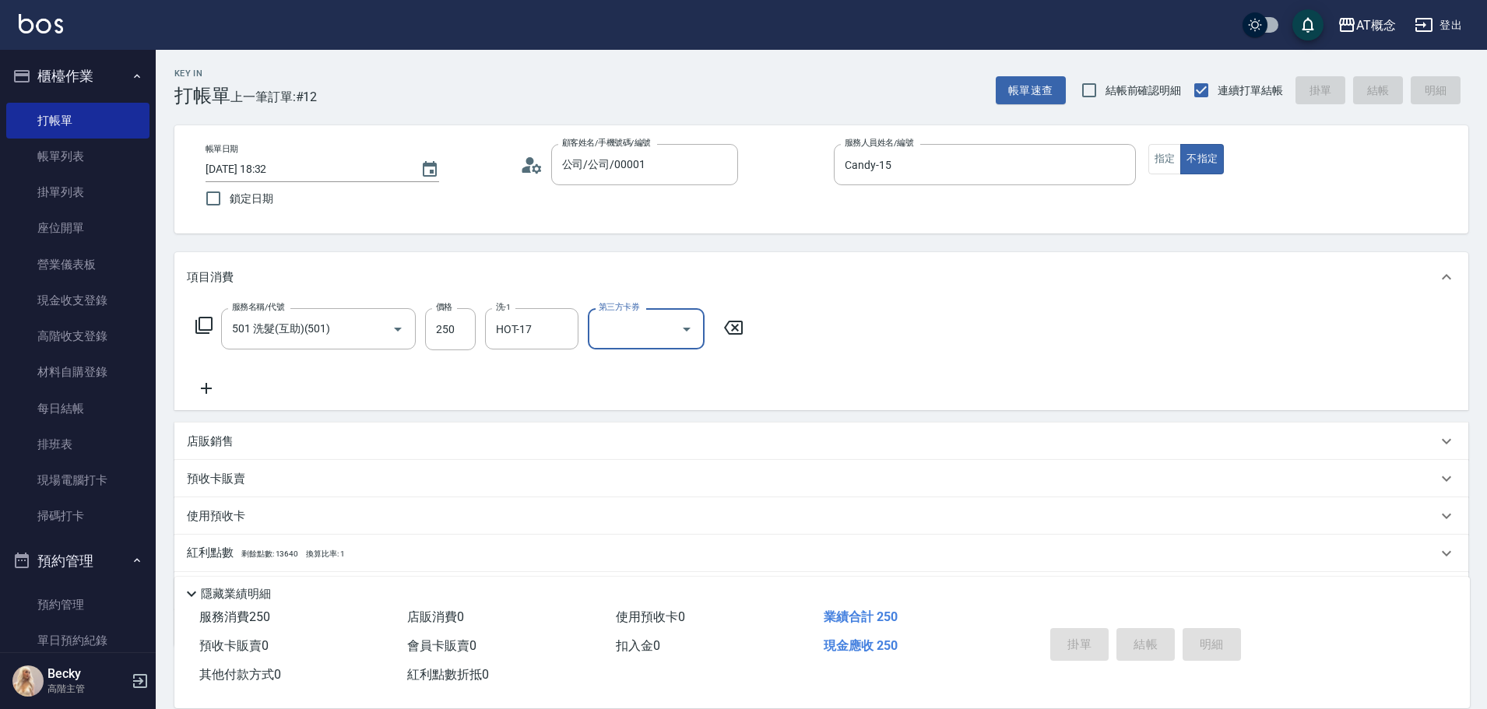
type input "0"
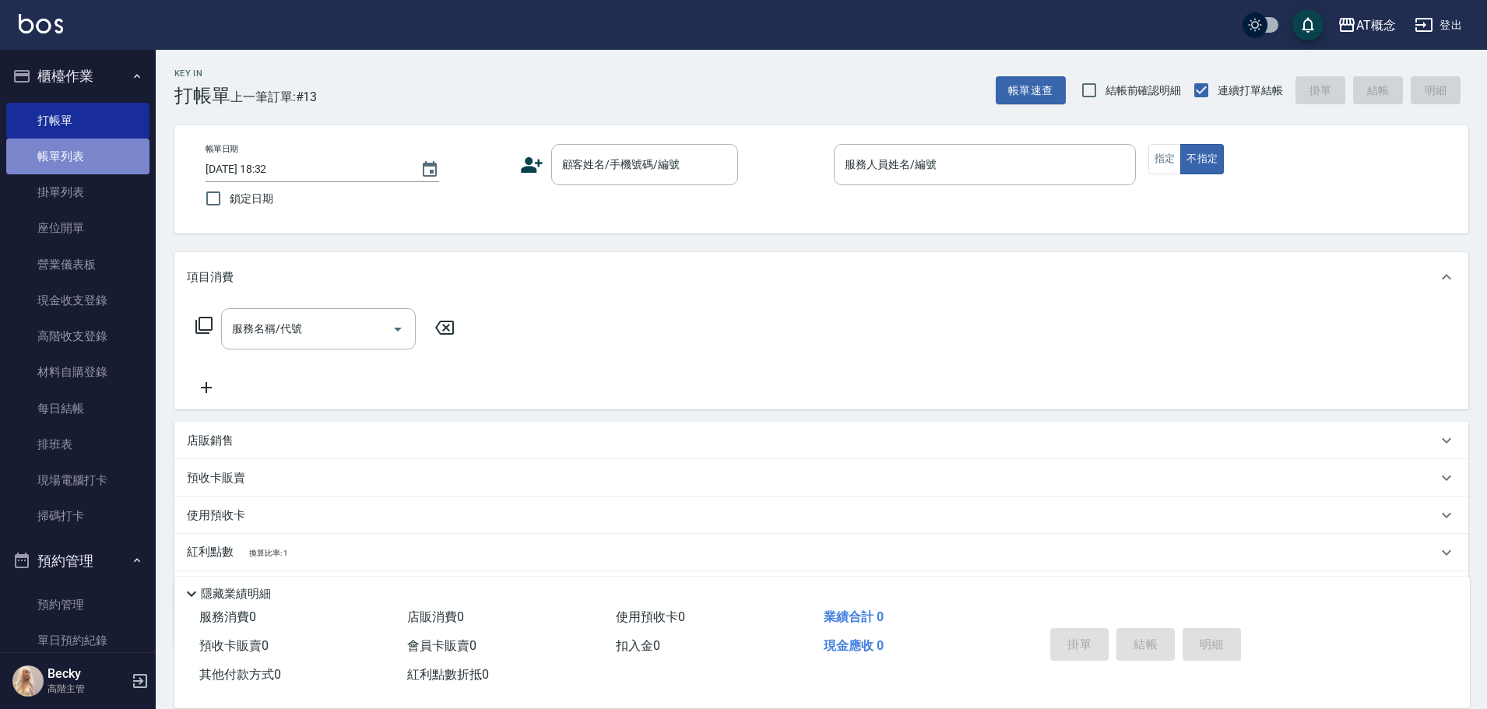
click at [99, 157] on link "帳單列表" at bounding box center [77, 157] width 143 height 36
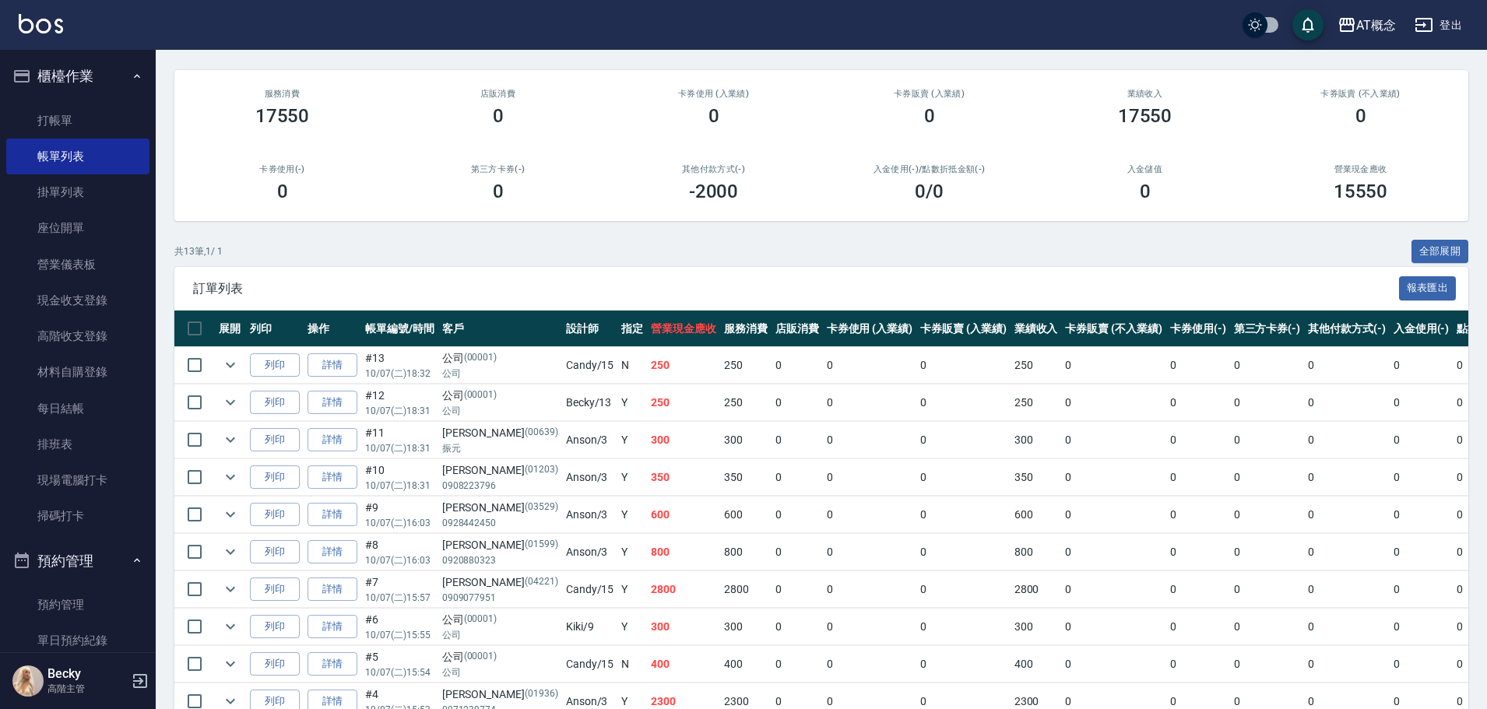
scroll to position [318, 0]
